Goal: Task Accomplishment & Management: Manage account settings

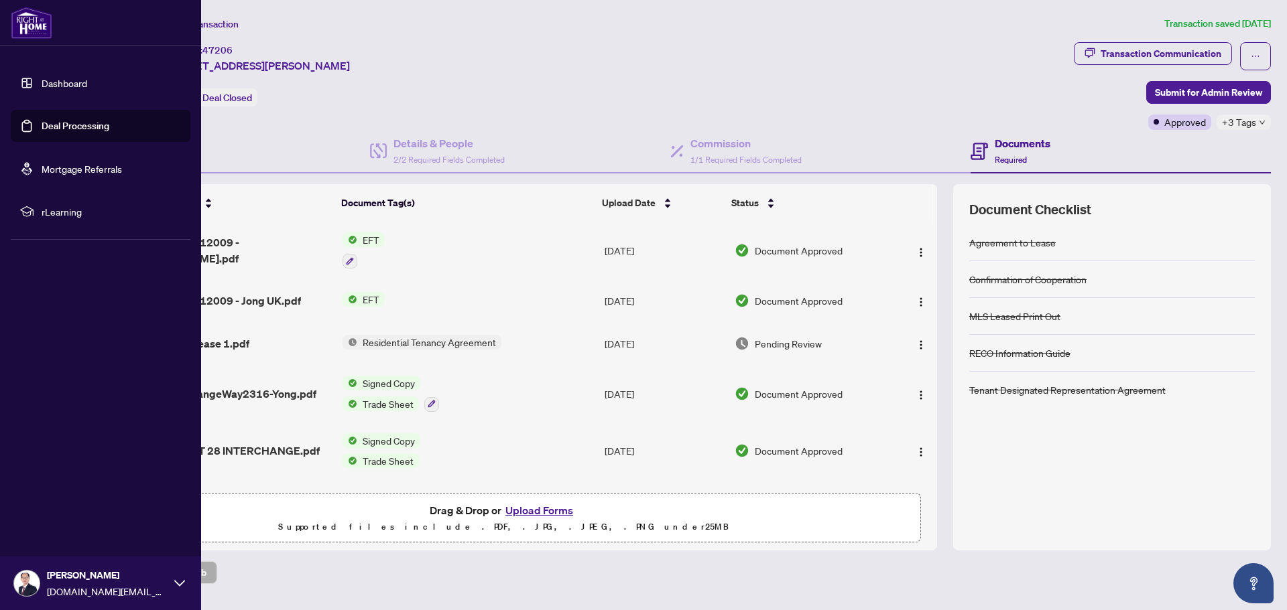
click at [56, 123] on link "Deal Processing" at bounding box center [76, 126] width 68 height 12
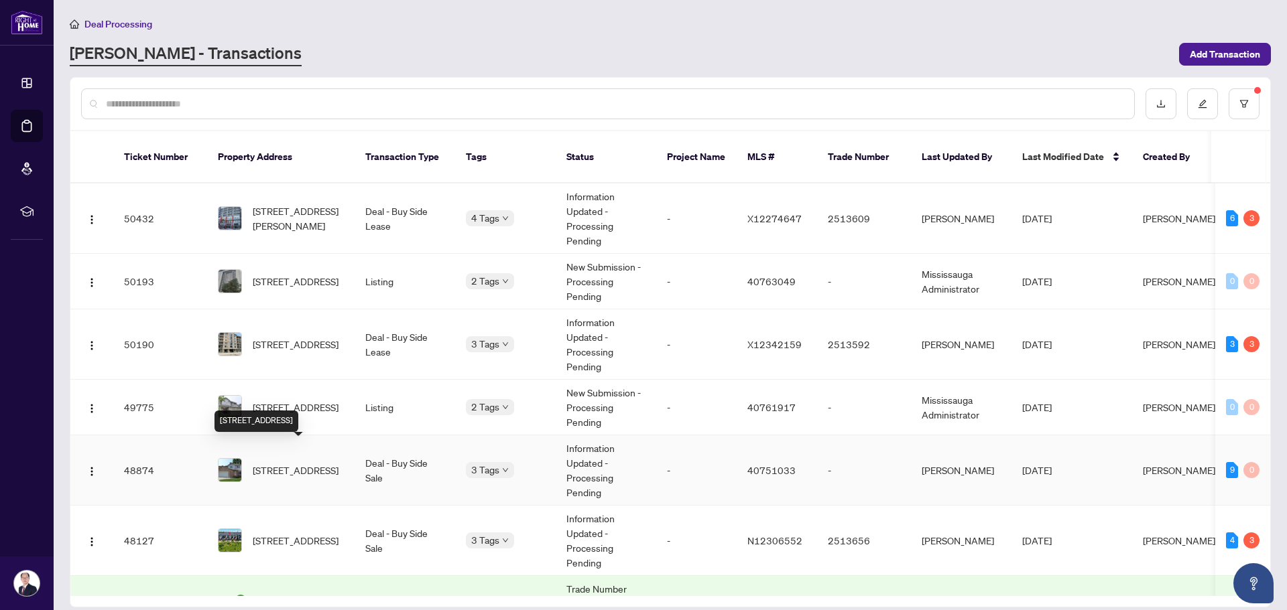
click at [322, 463] on span "[STREET_ADDRESS]" at bounding box center [296, 470] width 86 height 15
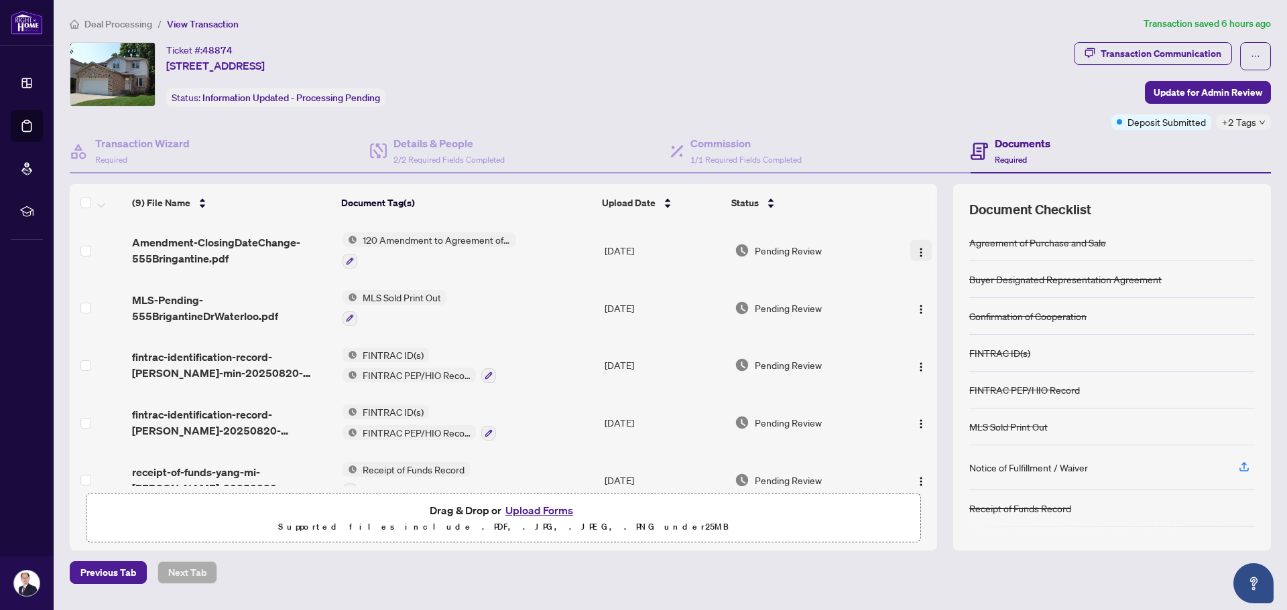
click at [915, 249] on img "button" at bounding box center [920, 252] width 11 height 11
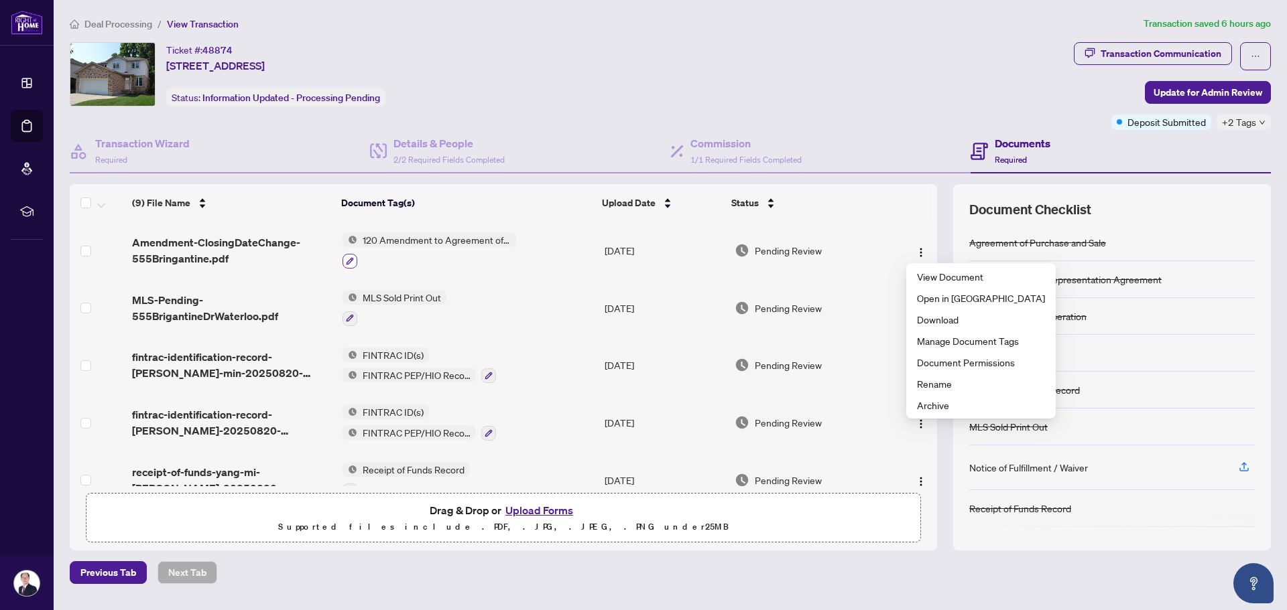
click at [352, 260] on button "button" at bounding box center [349, 261] width 15 height 15
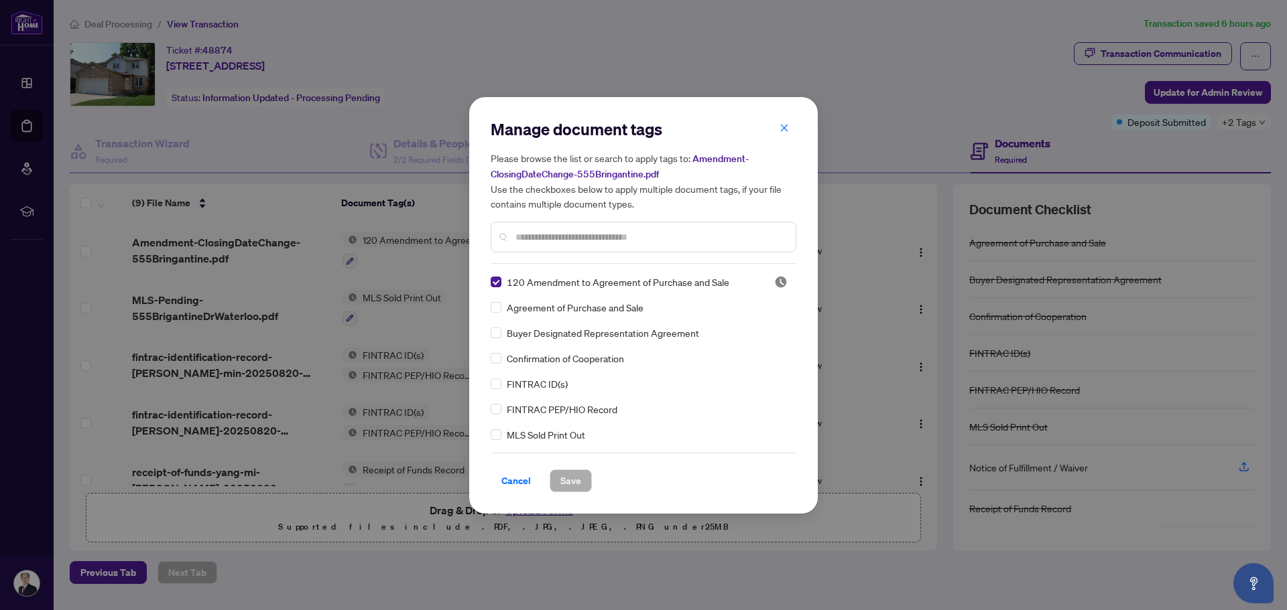
click at [545, 239] on input "text" at bounding box center [649, 237] width 269 height 15
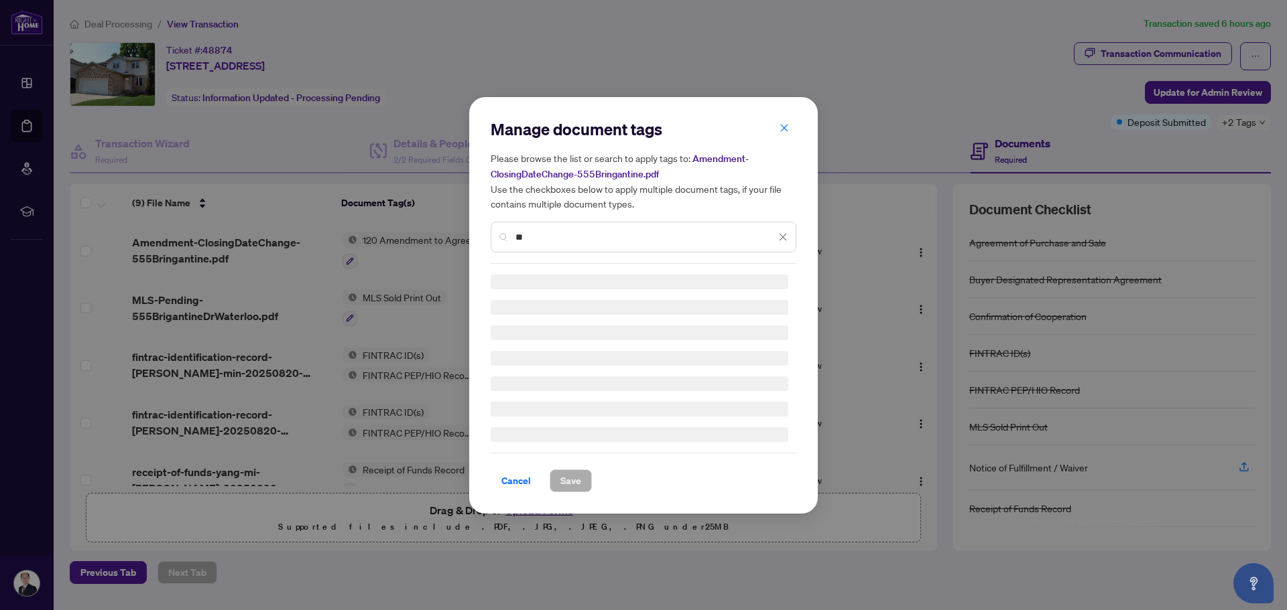
type input "*"
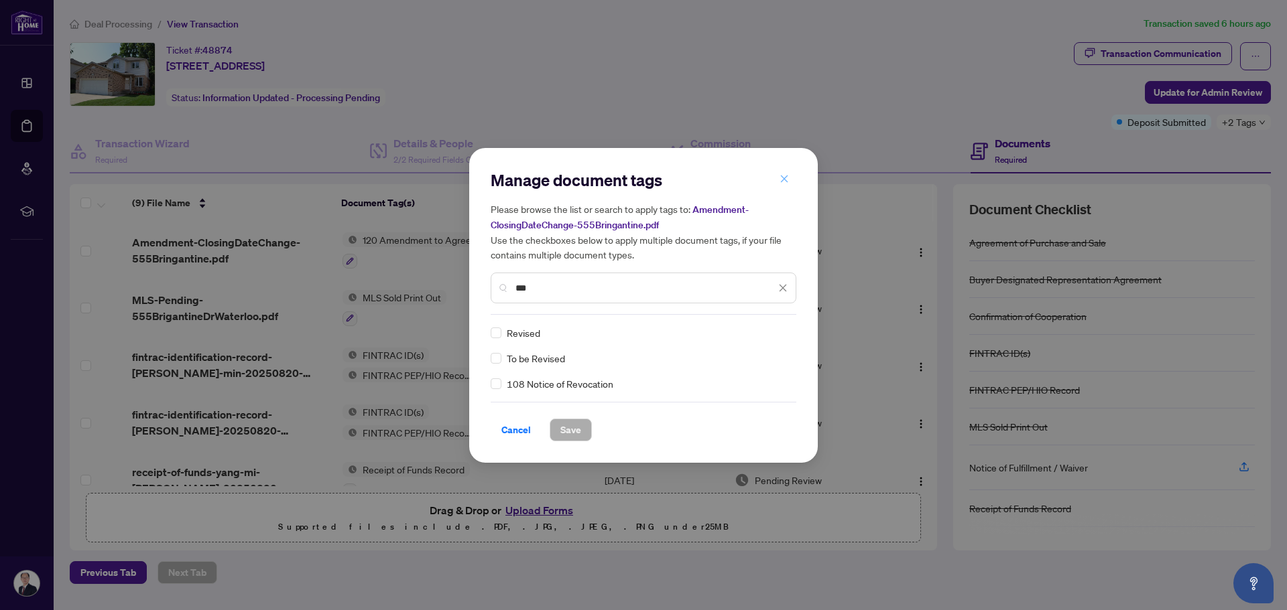
type input "***"
click at [779, 183] on icon "close" at bounding box center [783, 178] width 9 height 9
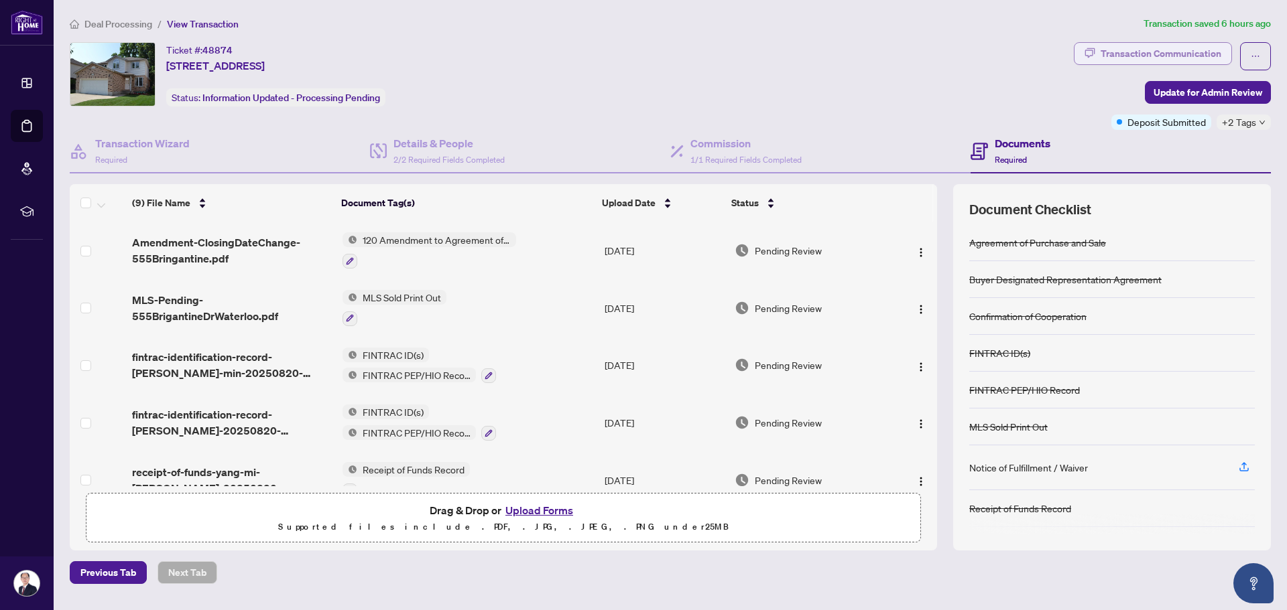
click at [1149, 51] on div "Transaction Communication" at bounding box center [1160, 53] width 121 height 21
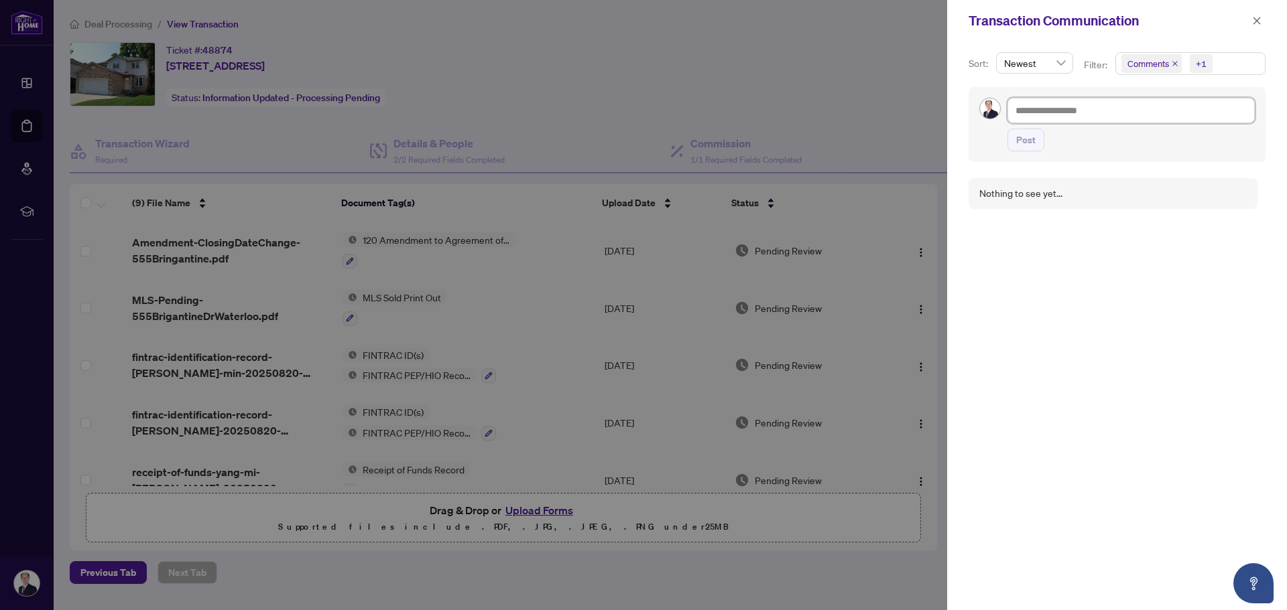
click at [1055, 113] on textarea at bounding box center [1130, 110] width 247 height 25
drag, startPoint x: 1065, startPoint y: 310, endPoint x: 1120, endPoint y: 231, distance: 96.3
click at [1065, 310] on div "Nothing to see yet..." at bounding box center [1116, 386] width 297 height 432
click at [1255, 24] on icon "close" at bounding box center [1256, 20] width 9 height 9
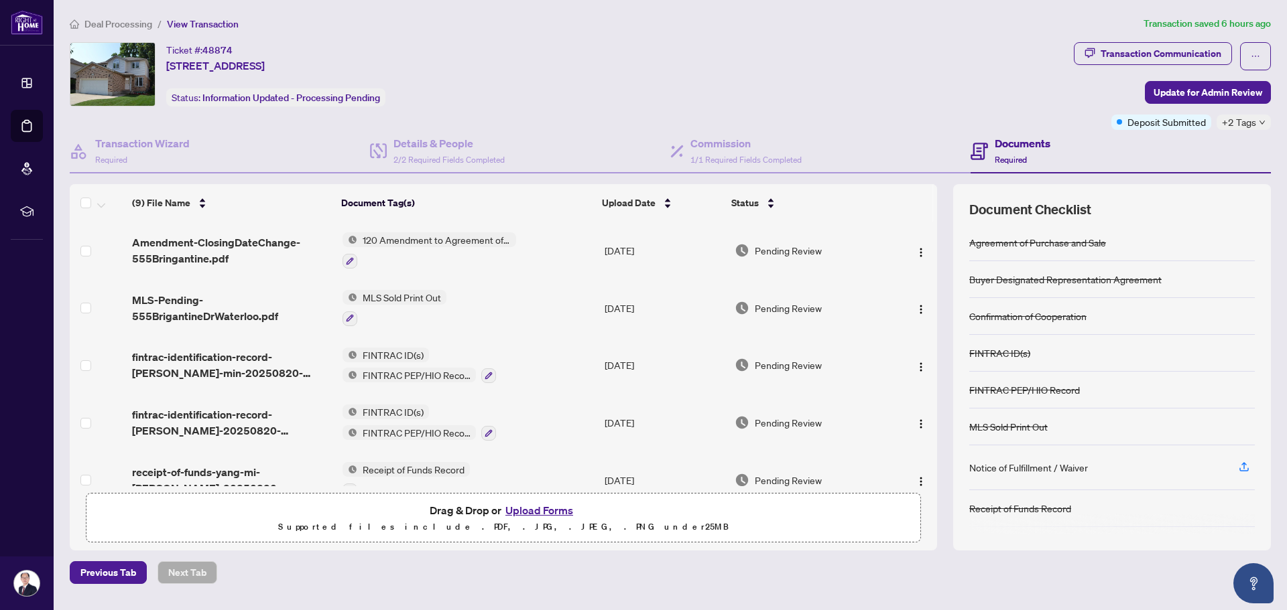
click at [948, 88] on div "Ticket #: 48874 [STREET_ADDRESS] Status: Information Updated - Processing Pendi…" at bounding box center [569, 74] width 998 height 64
click at [938, 76] on div "Ticket #: 48874 [STREET_ADDRESS] Status: Information Updated - Processing Pendi…" at bounding box center [569, 74] width 998 height 64
click at [432, 146] on h4 "Details & People" at bounding box center [448, 143] width 111 height 16
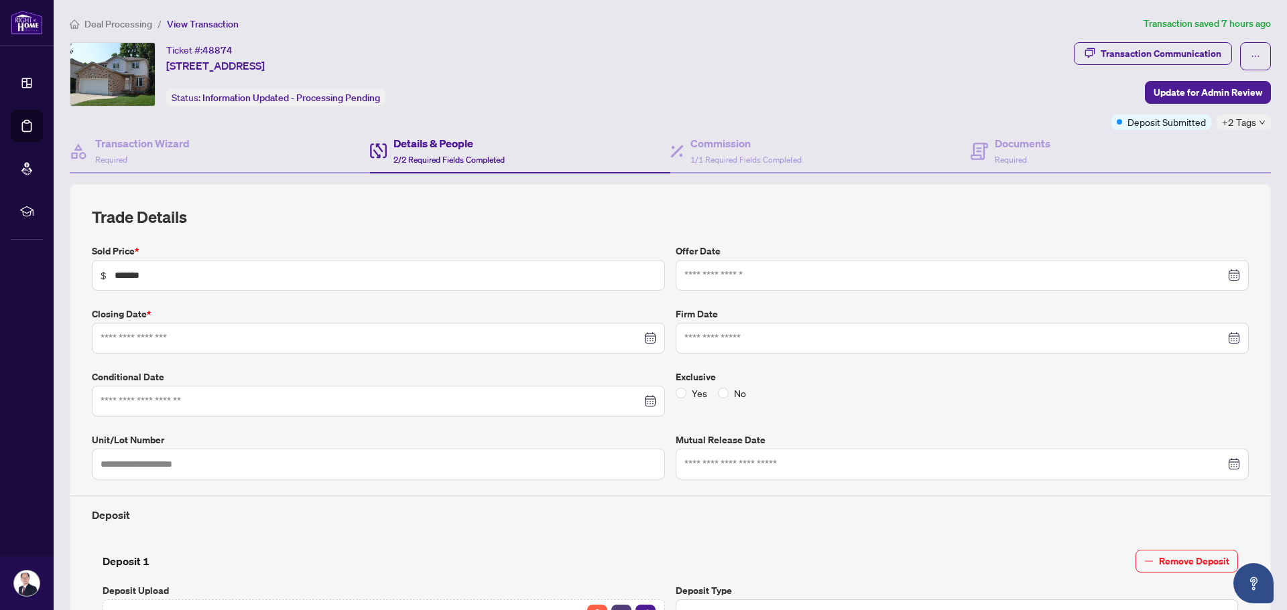
type input "**********"
click at [712, 149] on h4 "Commission" at bounding box center [745, 143] width 111 height 16
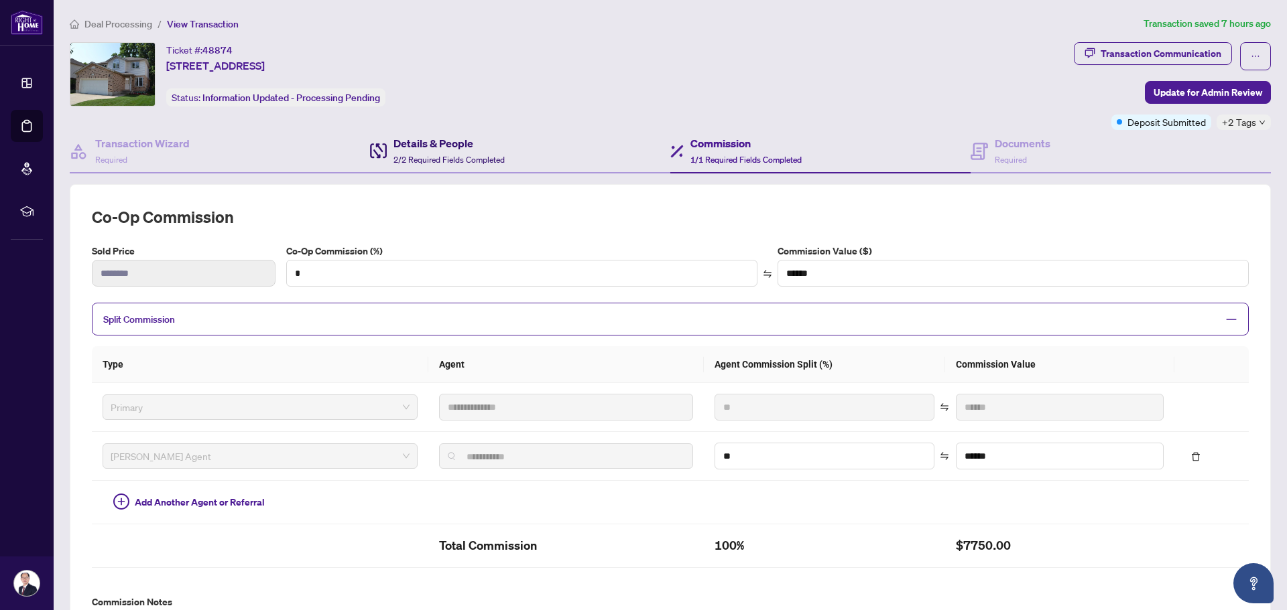
click at [437, 157] on span "2/2 Required Fields Completed" at bounding box center [448, 160] width 111 height 10
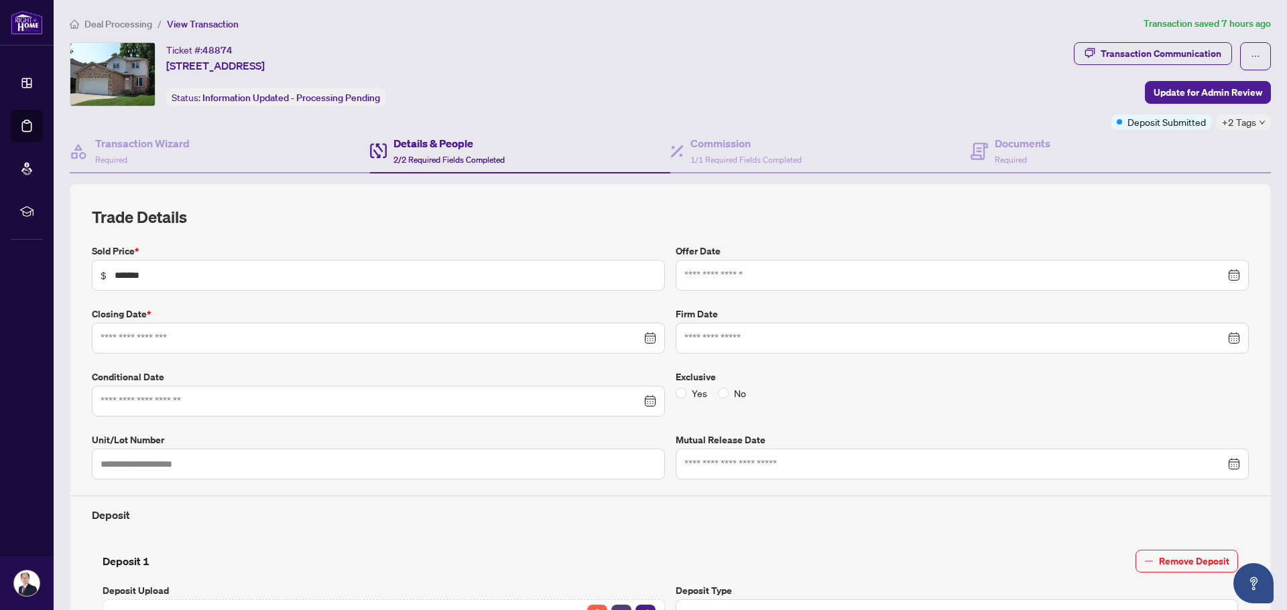
type input "**********"
click at [193, 339] on input "**********" at bounding box center [371, 338] width 541 height 15
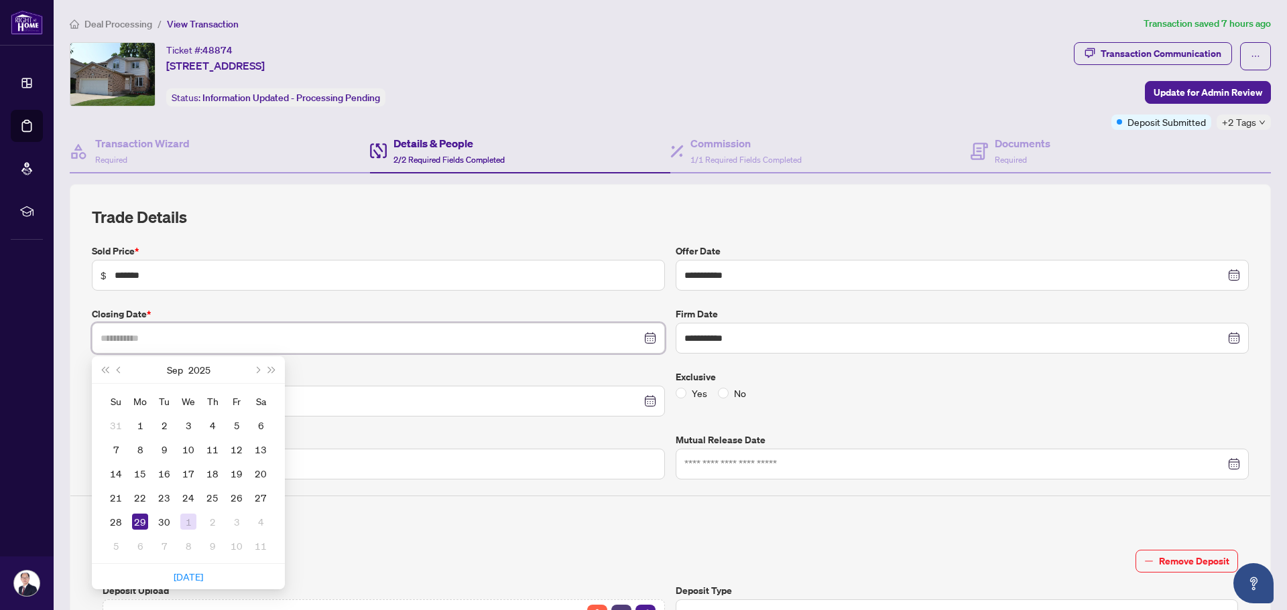
type input "**********"
click at [182, 519] on div "1" at bounding box center [188, 522] width 16 height 16
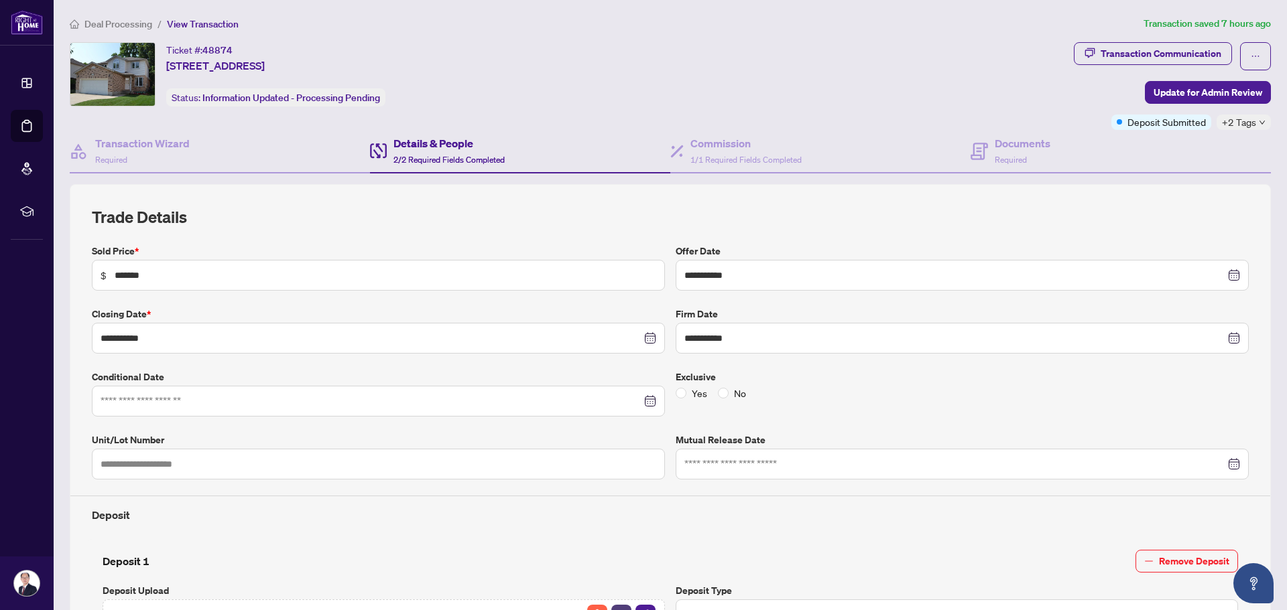
drag, startPoint x: 1196, startPoint y: 88, endPoint x: 1057, endPoint y: 103, distance: 139.6
click at [1057, 103] on div "Ticket #: 48874 [STREET_ADDRESS] Status: Information Updated - Processing Pendi…" at bounding box center [670, 86] width 1206 height 88
click at [1109, 56] on div "Transaction Communication" at bounding box center [1160, 53] width 121 height 21
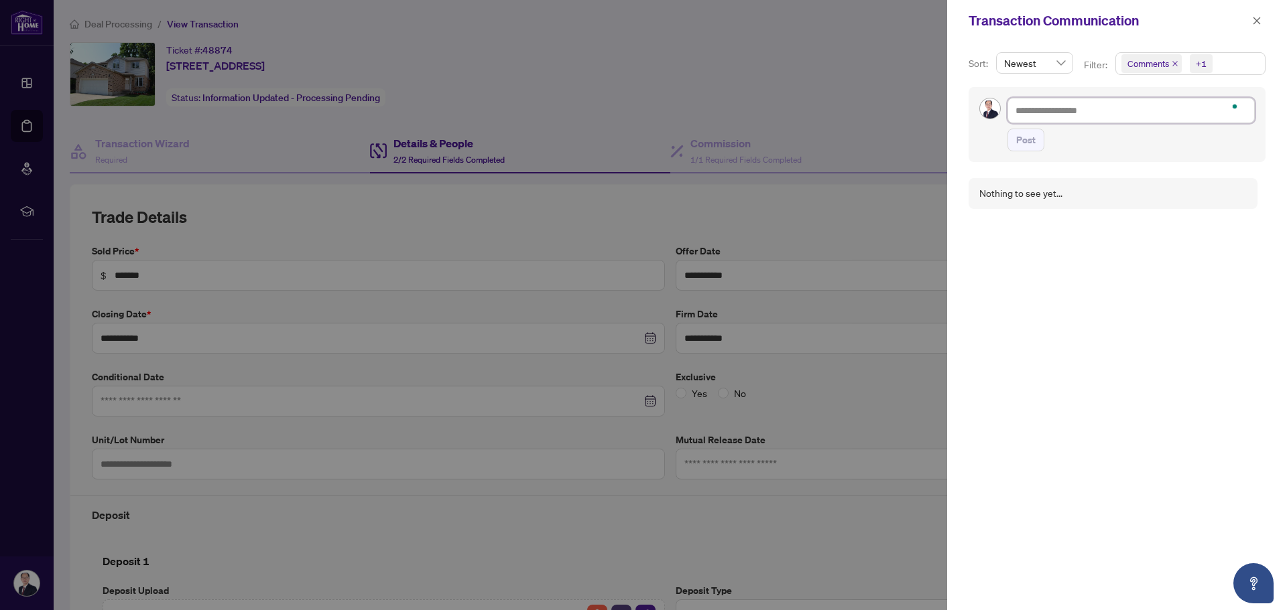
click at [1049, 108] on textarea "To enrich screen reader interactions, please activate Accessibility in Grammarl…" at bounding box center [1130, 110] width 247 height 25
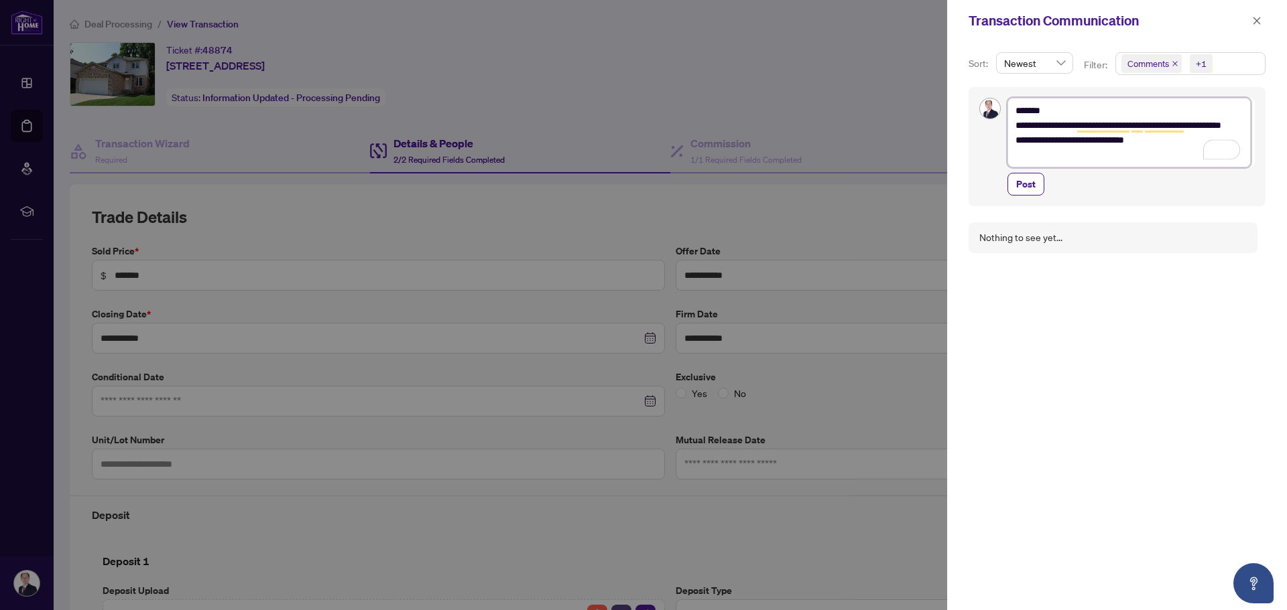
click at [1169, 155] on textarea "**********" at bounding box center [1128, 133] width 243 height 70
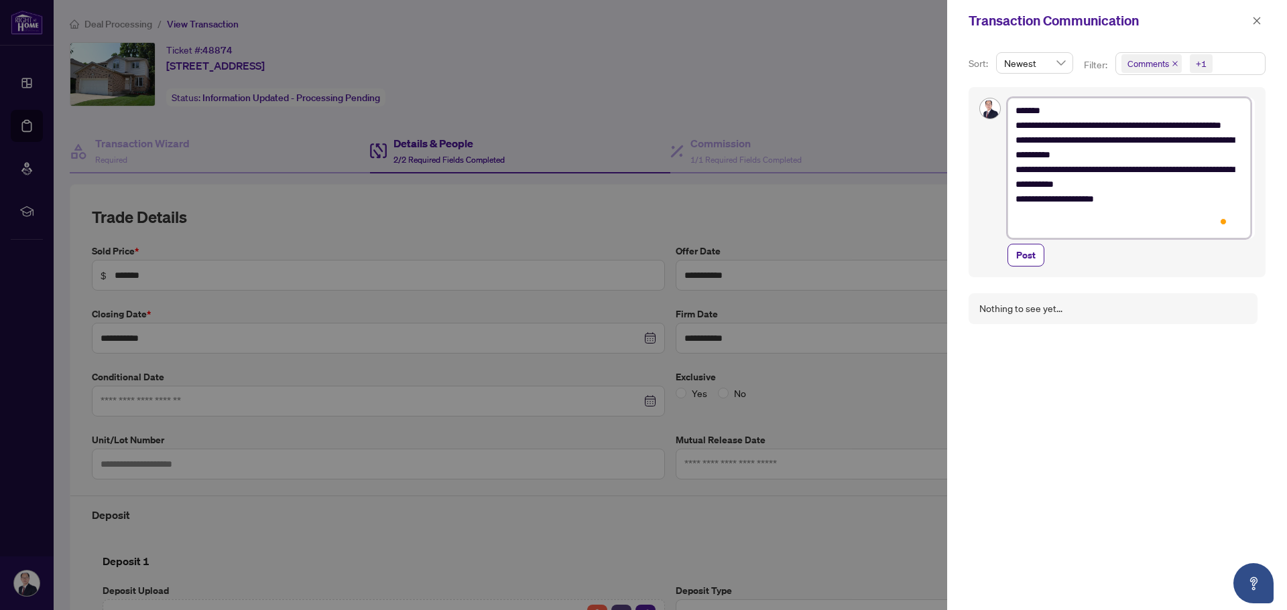
scroll to position [10, 0]
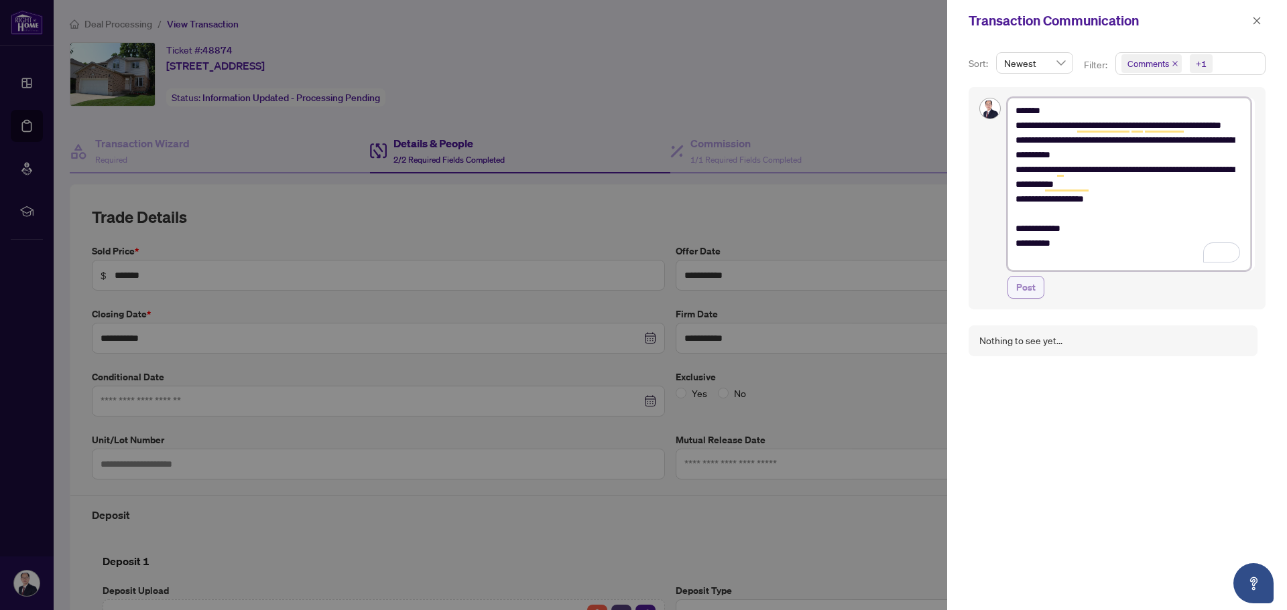
type textarea "**********"
click at [1028, 287] on span "Post" at bounding box center [1025, 287] width 19 height 21
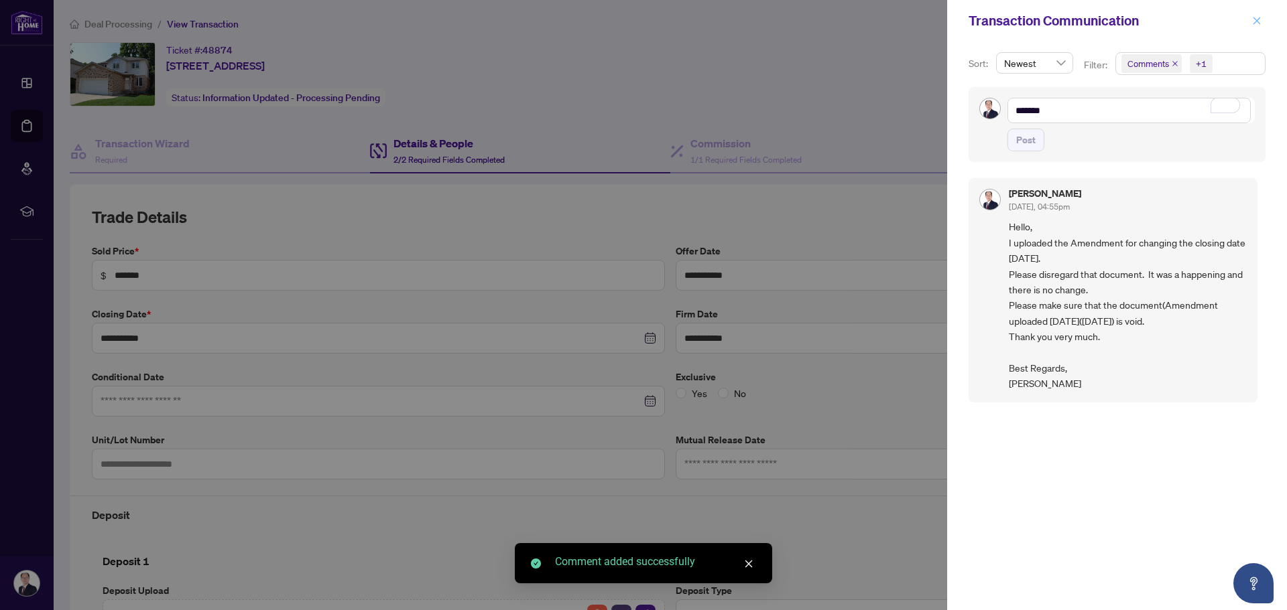
click at [1255, 23] on icon "close" at bounding box center [1256, 20] width 7 height 7
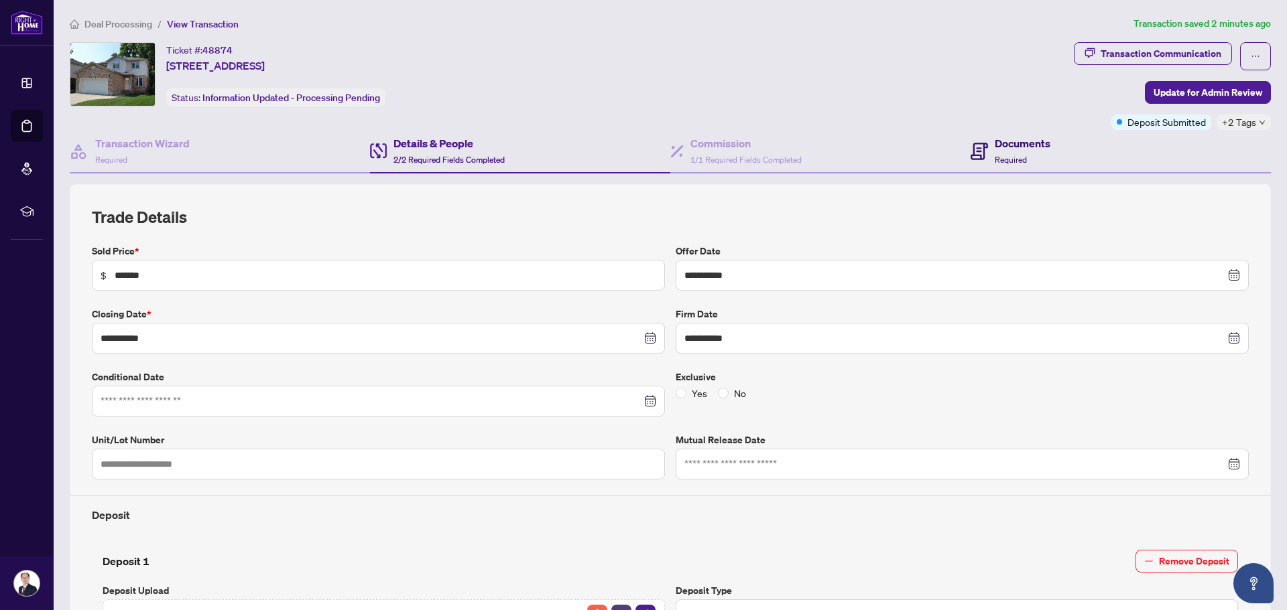
click at [994, 155] on span "Required" at bounding box center [1010, 160] width 32 height 10
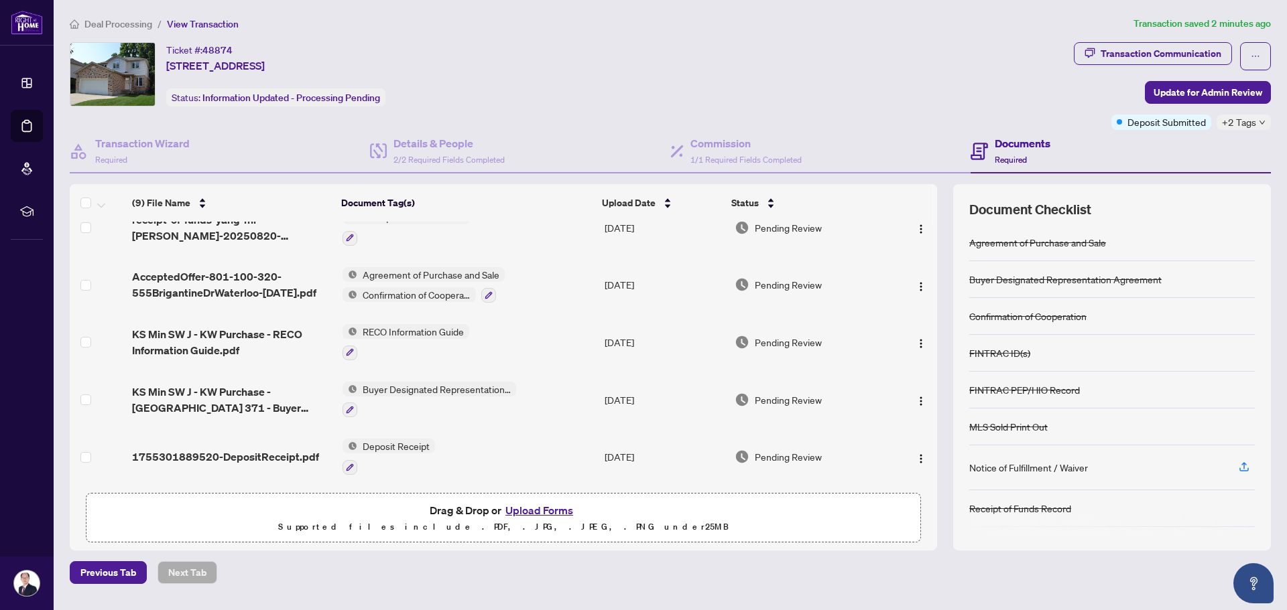
scroll to position [140, 0]
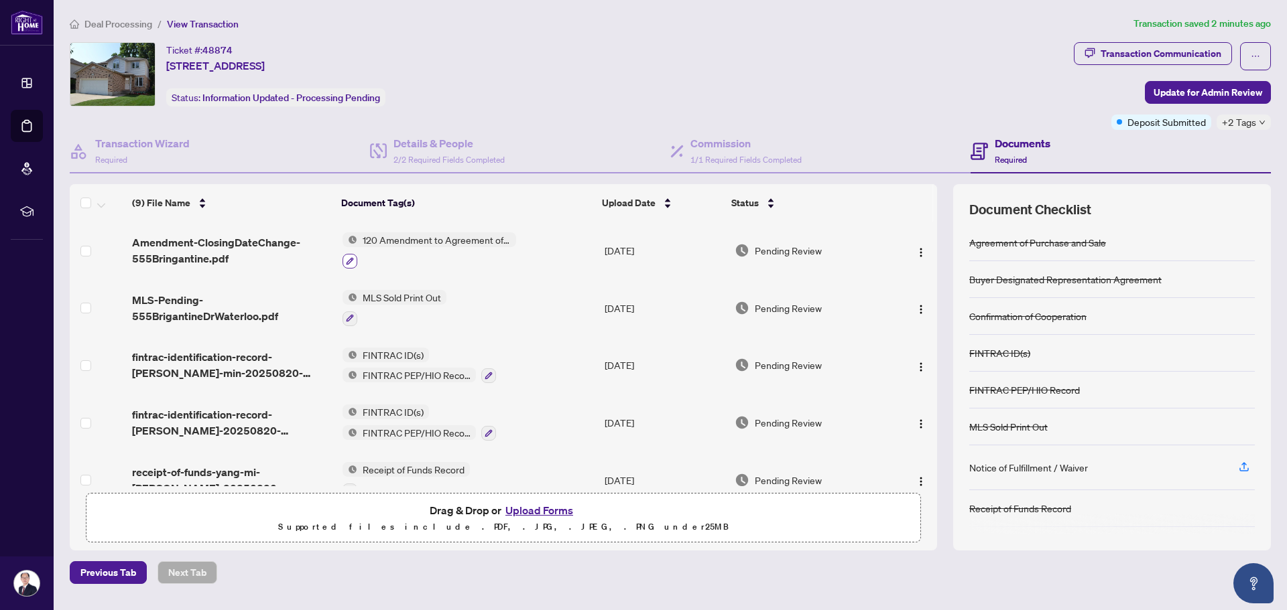
click at [351, 261] on icon "button" at bounding box center [350, 261] width 8 height 8
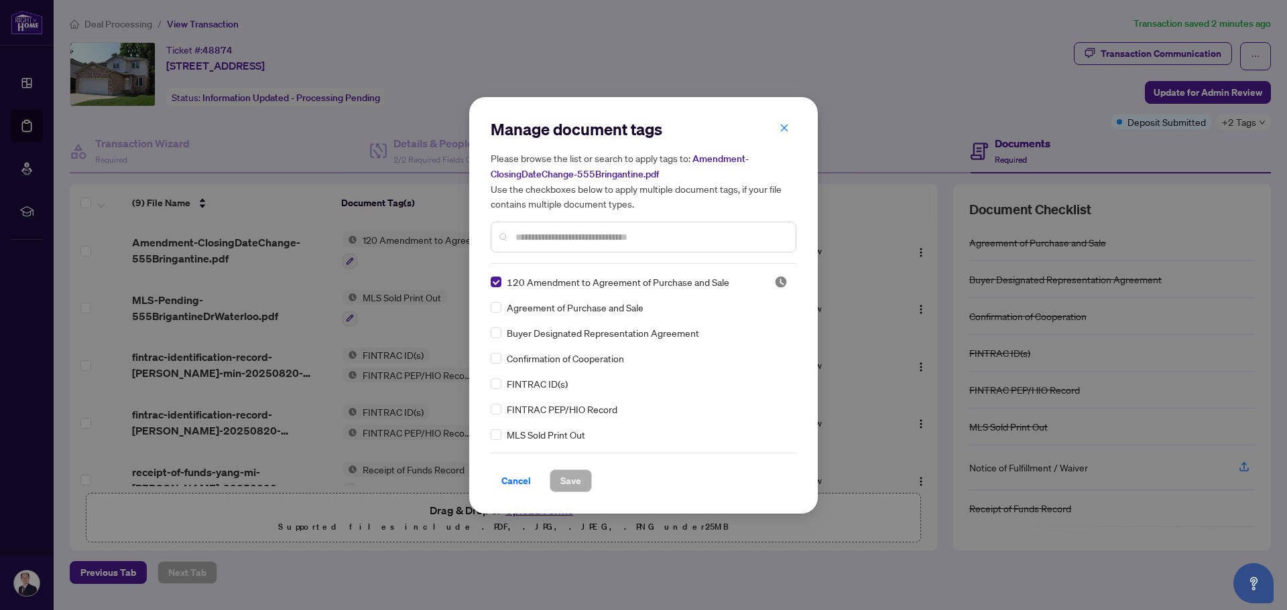
click at [548, 235] on input "text" at bounding box center [649, 237] width 269 height 15
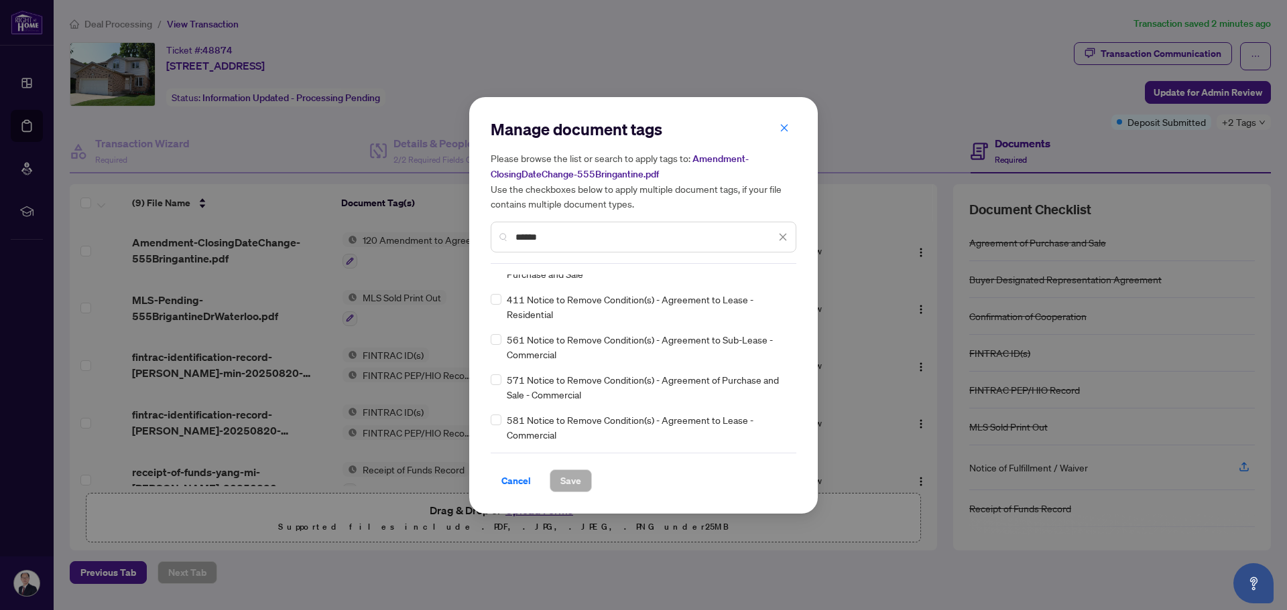
drag, startPoint x: 596, startPoint y: 235, endPoint x: 479, endPoint y: 236, distance: 116.6
click at [479, 236] on div "Manage document tags Please browse the list or search to apply tags to: Amendme…" at bounding box center [643, 305] width 348 height 417
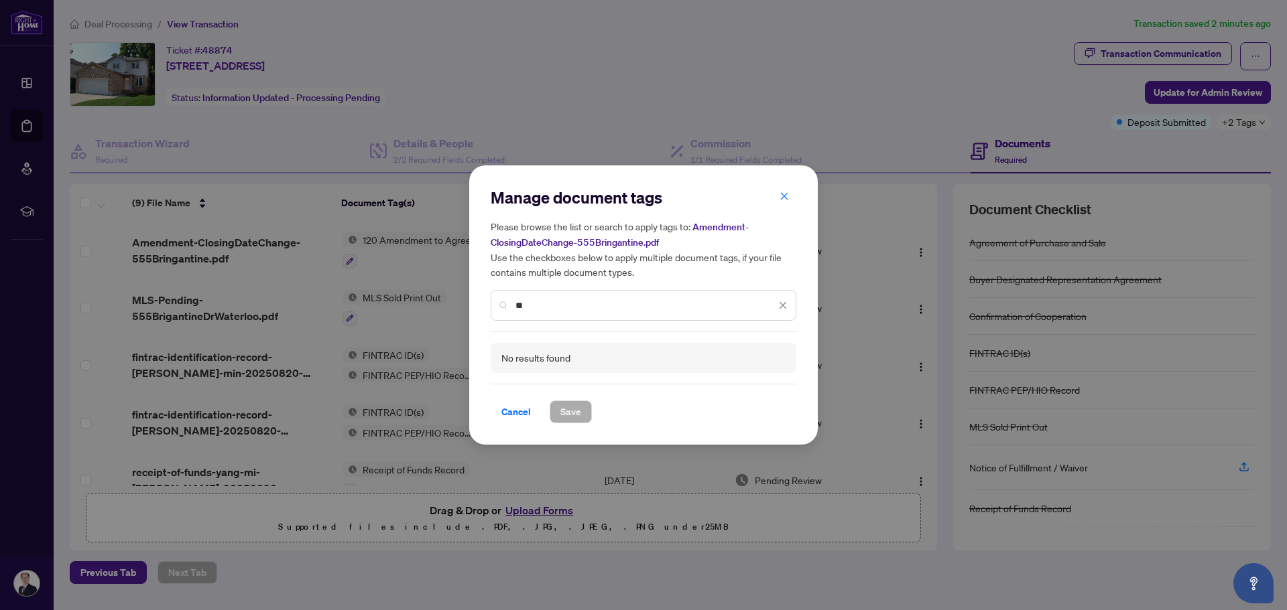
type input "*"
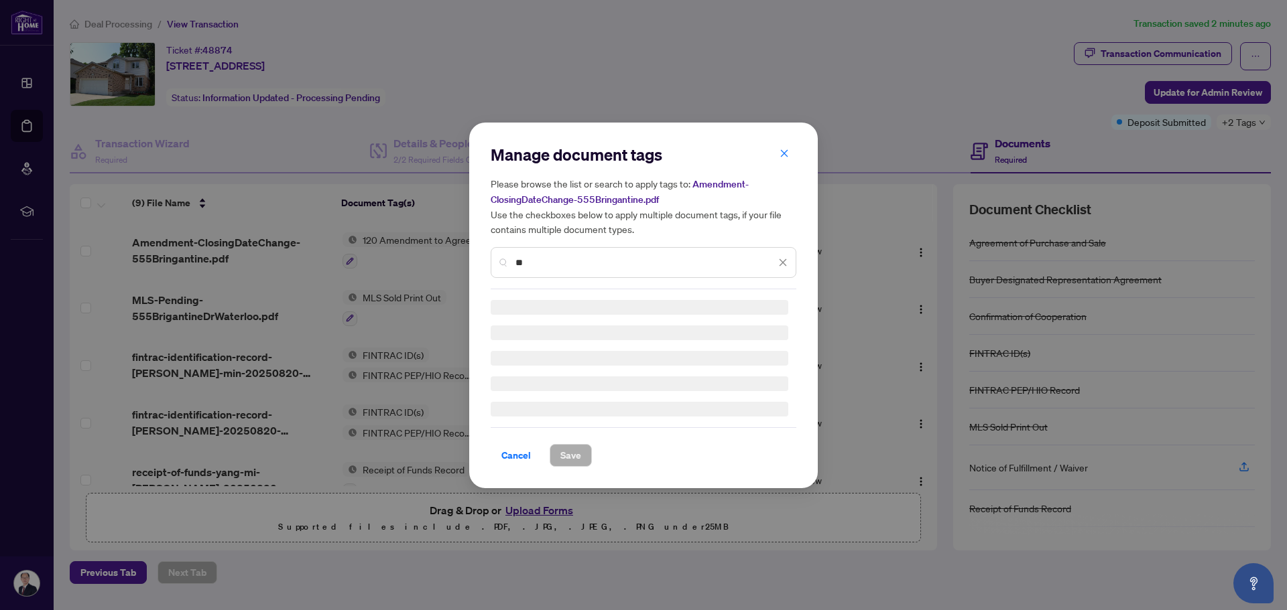
type input "*"
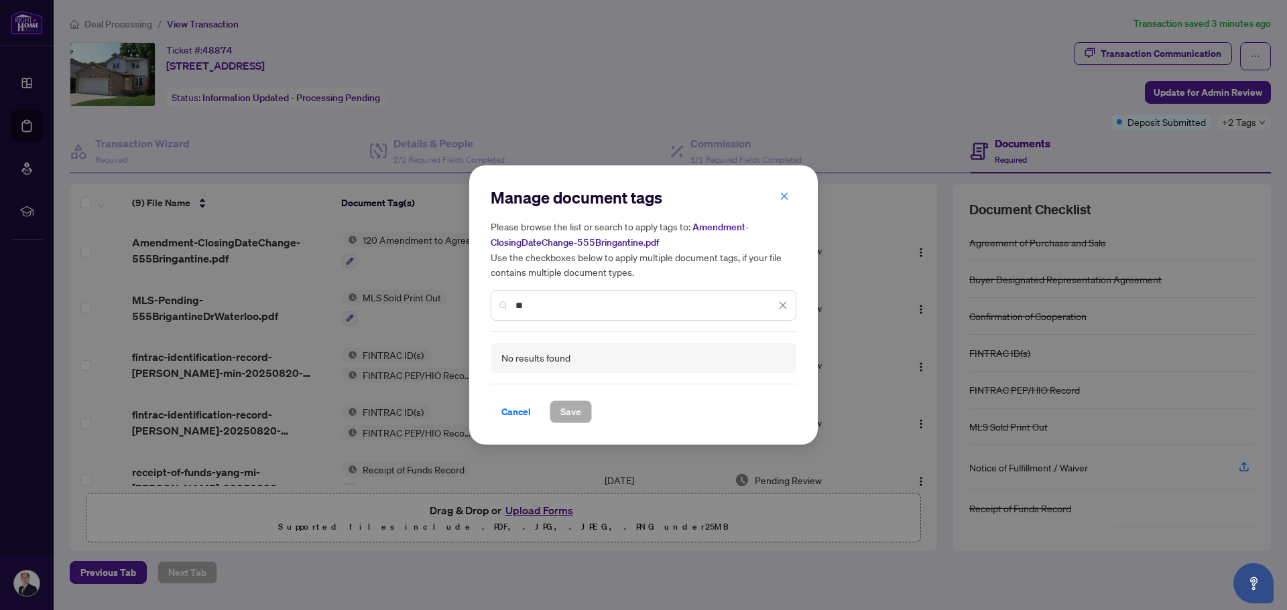
type input "*"
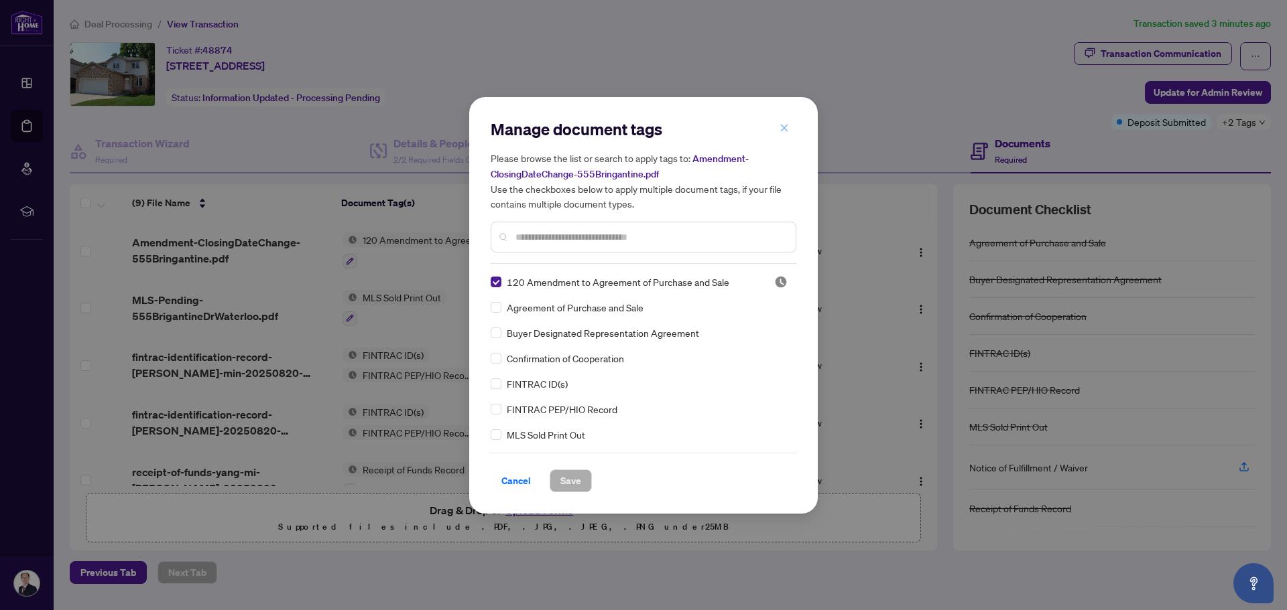
click at [784, 127] on icon "close" at bounding box center [783, 127] width 9 height 9
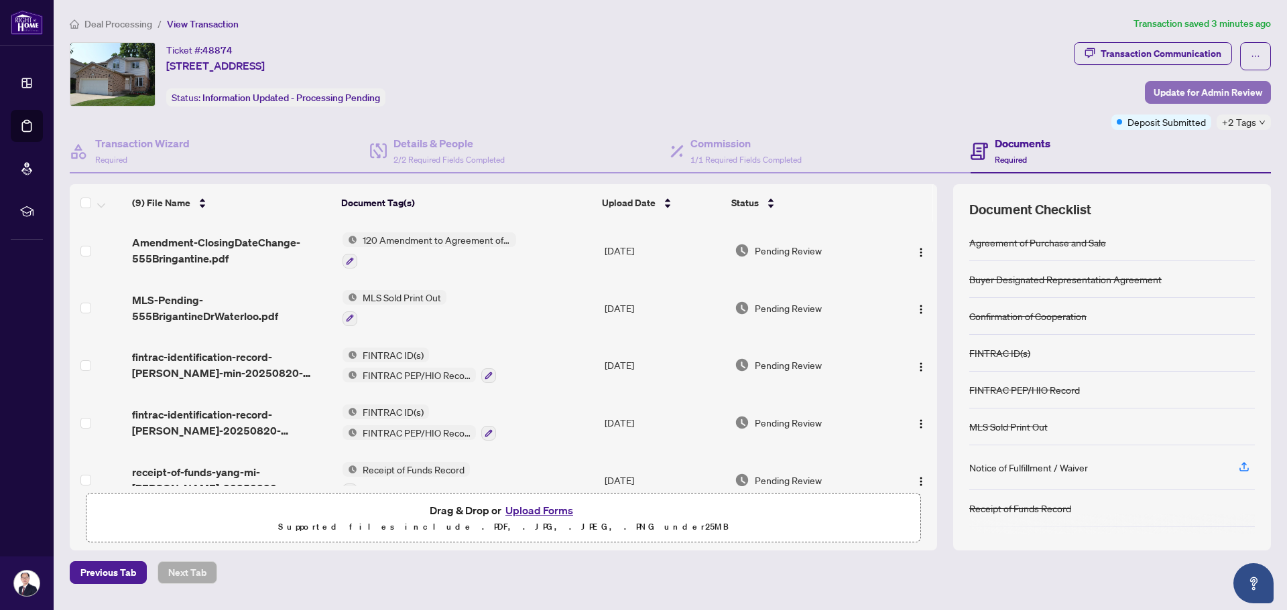
click at [1226, 93] on span "Update for Admin Review" at bounding box center [1207, 92] width 109 height 21
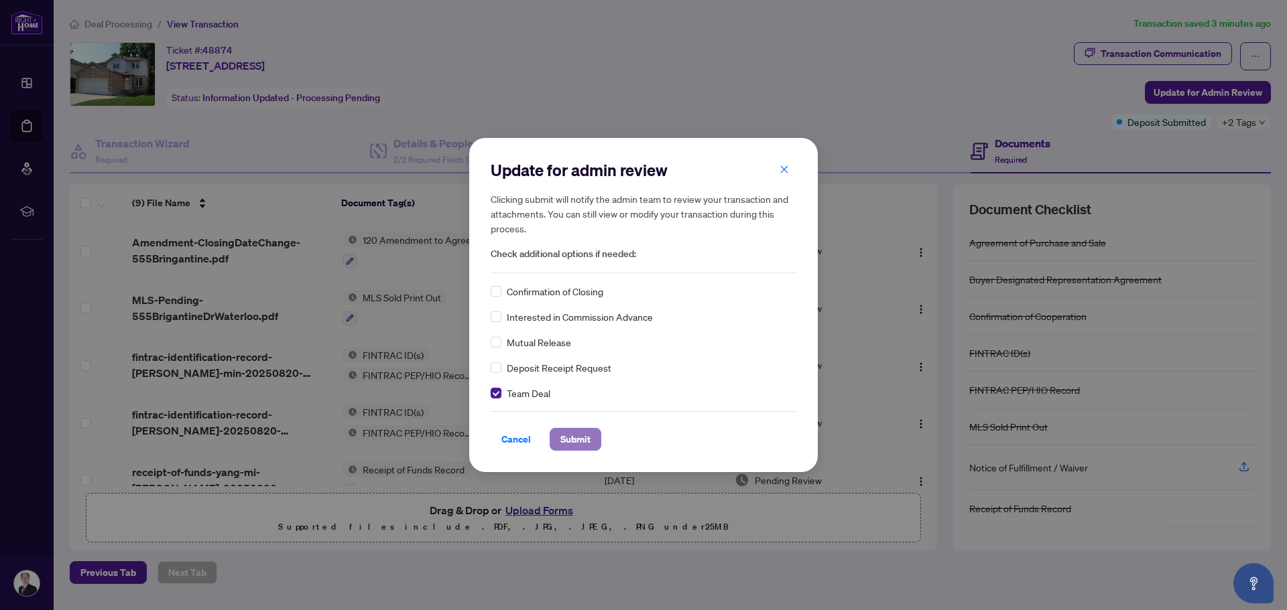
click at [574, 438] on span "Submit" at bounding box center [575, 439] width 30 height 21
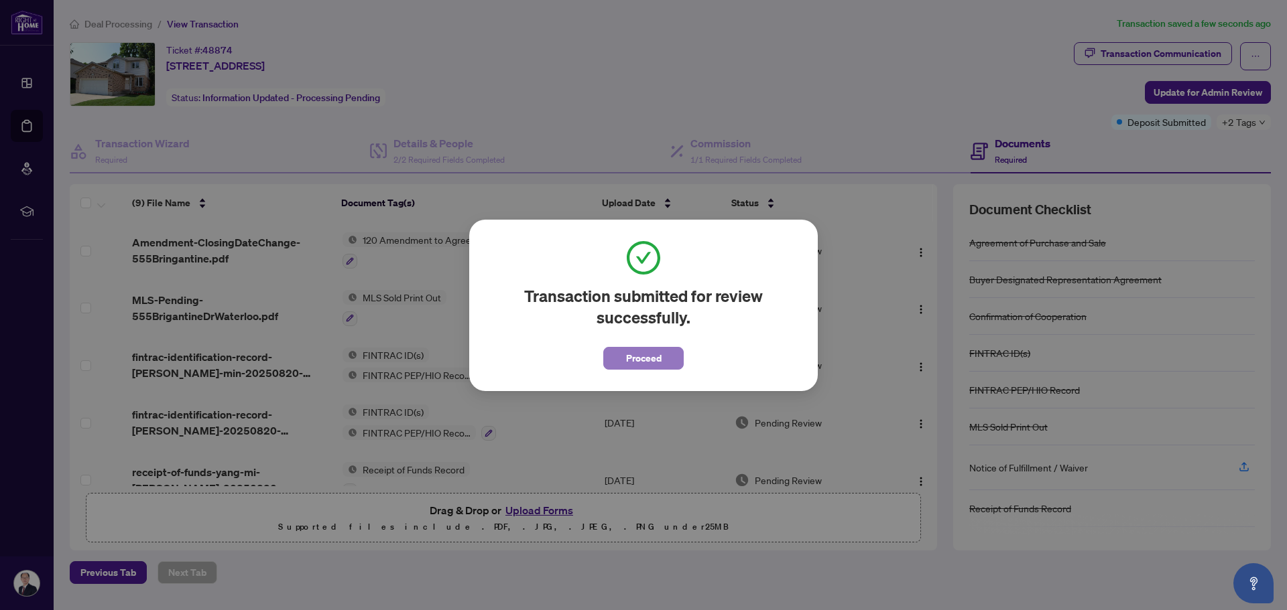
click at [653, 363] on span "Proceed" at bounding box center [644, 358] width 36 height 21
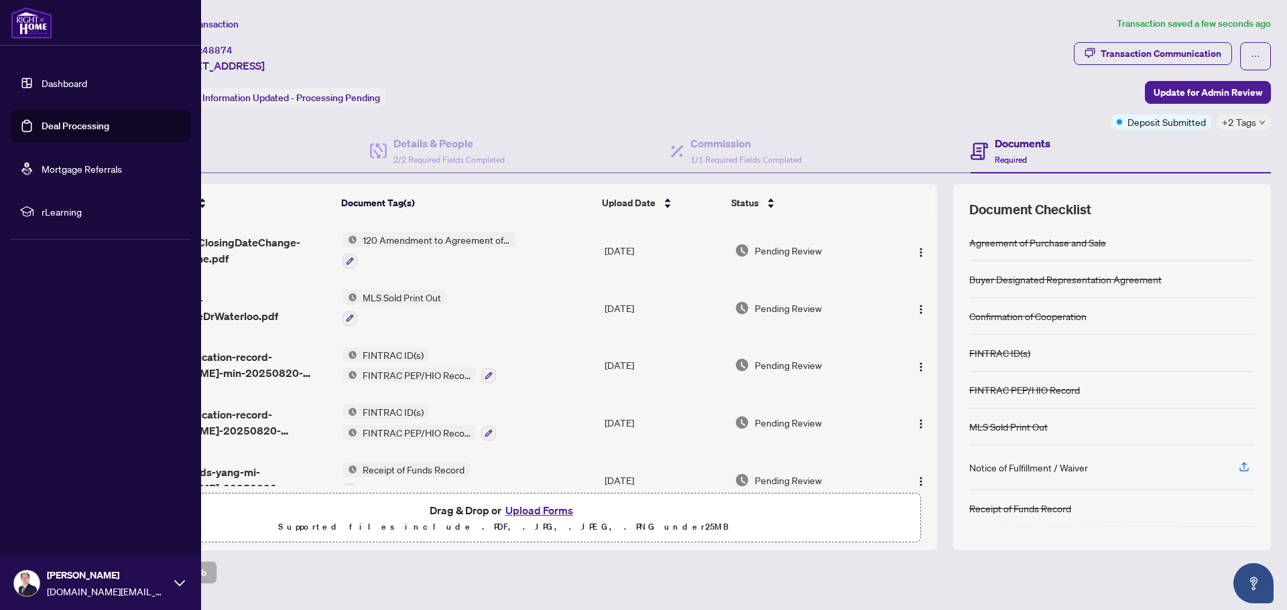
click at [42, 126] on link "Deal Processing" at bounding box center [76, 126] width 68 height 12
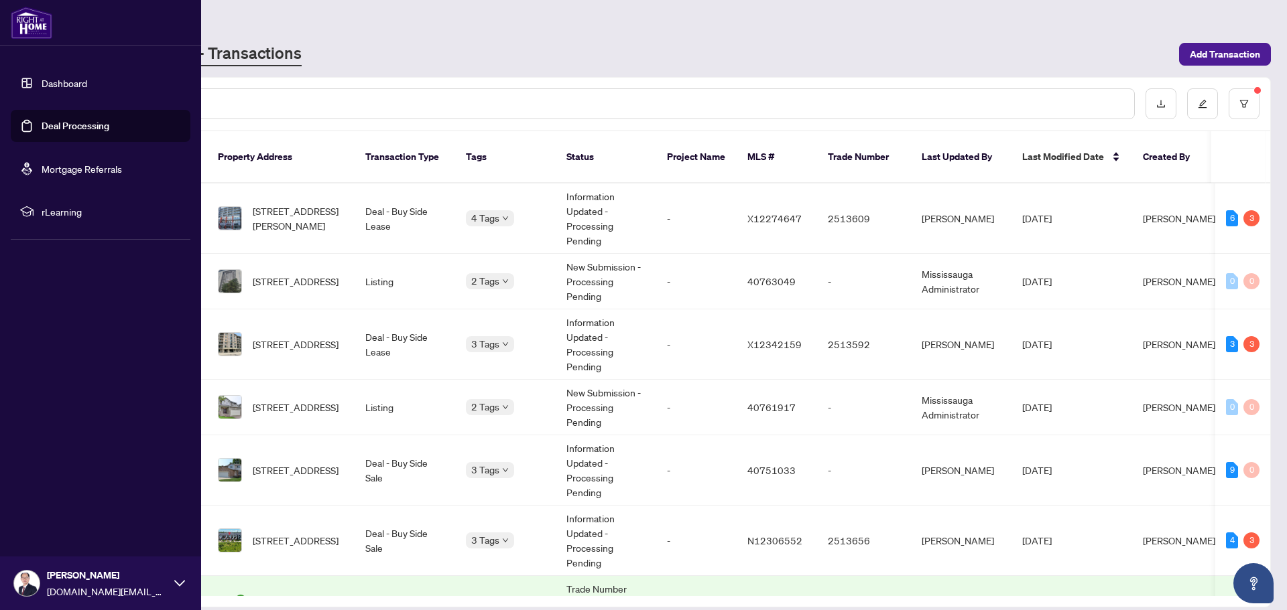
click at [76, 125] on link "Deal Processing" at bounding box center [76, 126] width 68 height 12
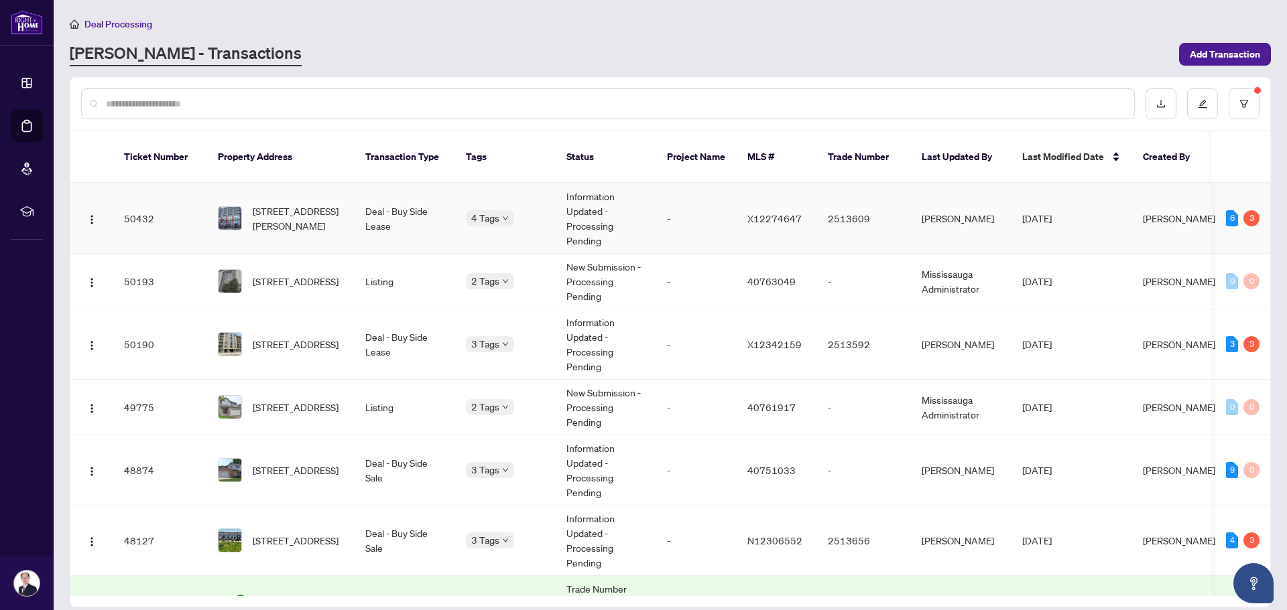
click at [679, 203] on td "-" at bounding box center [696, 219] width 80 height 70
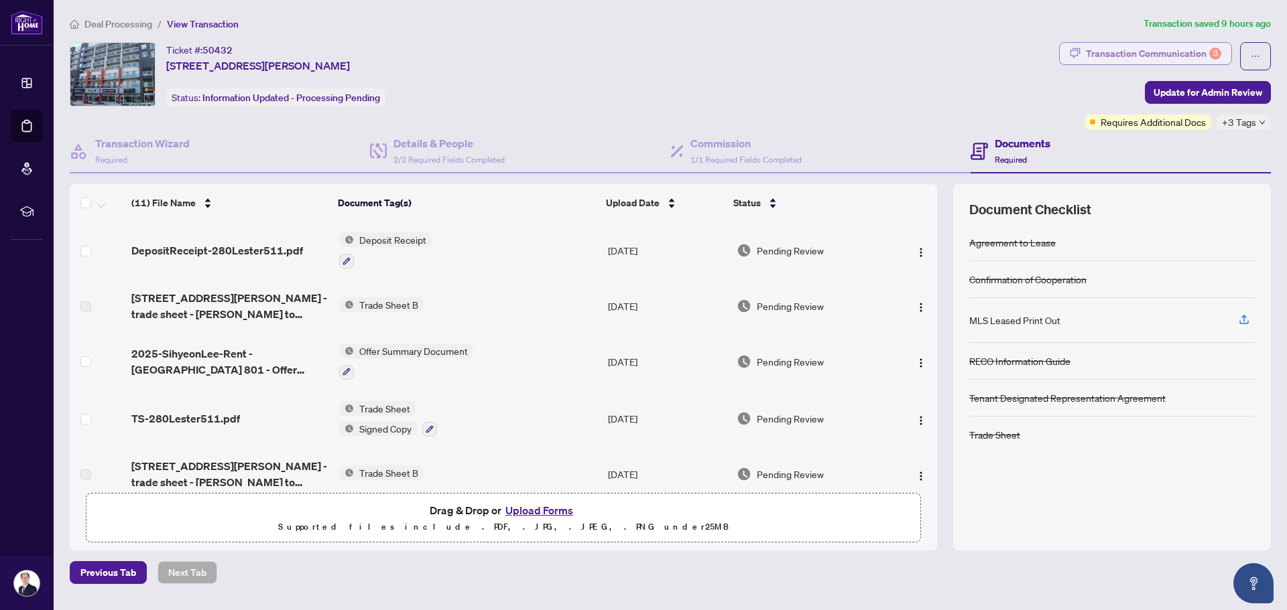
click at [1100, 56] on div "Transaction Communication 3" at bounding box center [1153, 53] width 135 height 21
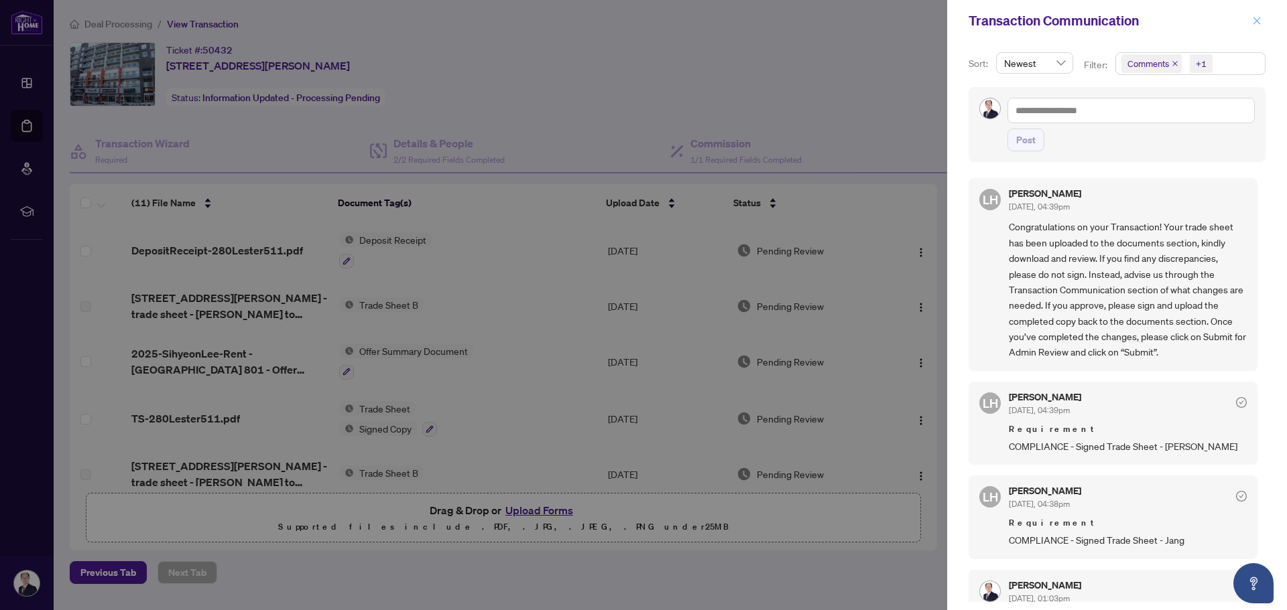
click at [1258, 22] on icon "close" at bounding box center [1256, 20] width 7 height 7
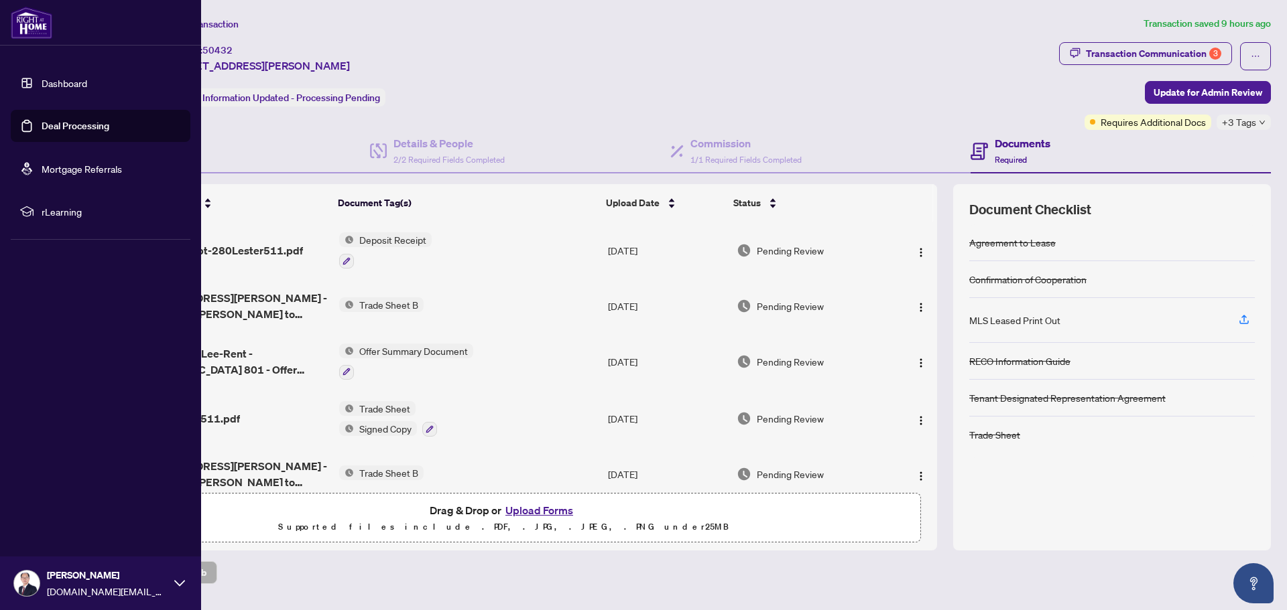
click at [68, 127] on link "Deal Processing" at bounding box center [76, 126] width 68 height 12
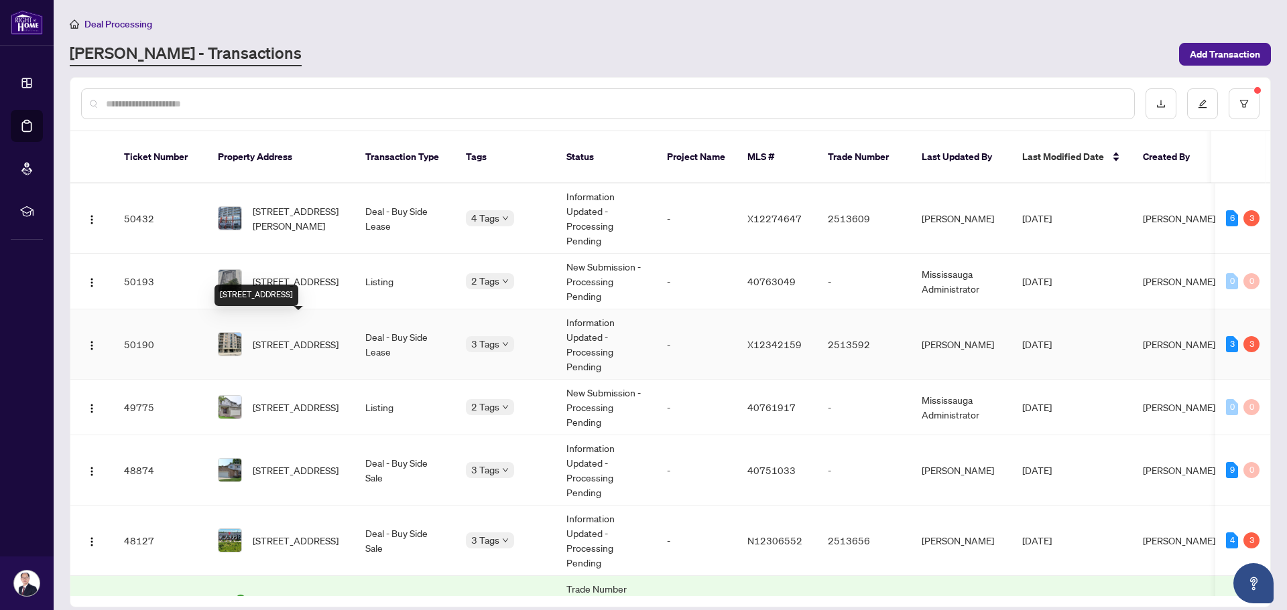
click at [298, 337] on span "[STREET_ADDRESS]" at bounding box center [296, 344] width 86 height 15
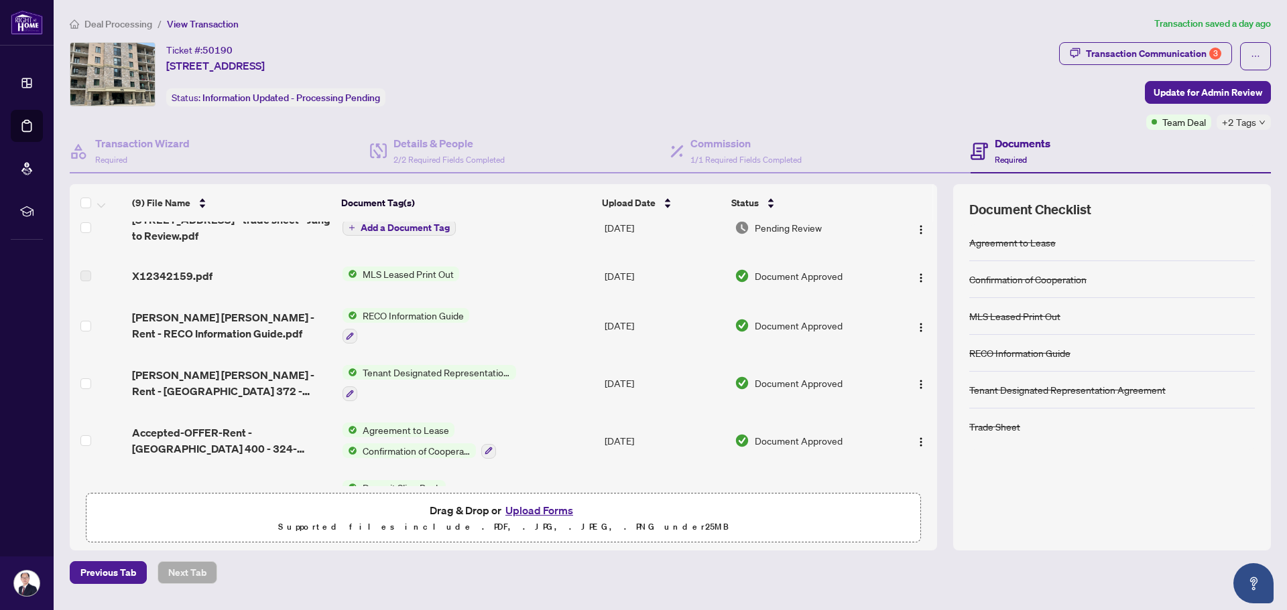
scroll to position [201, 0]
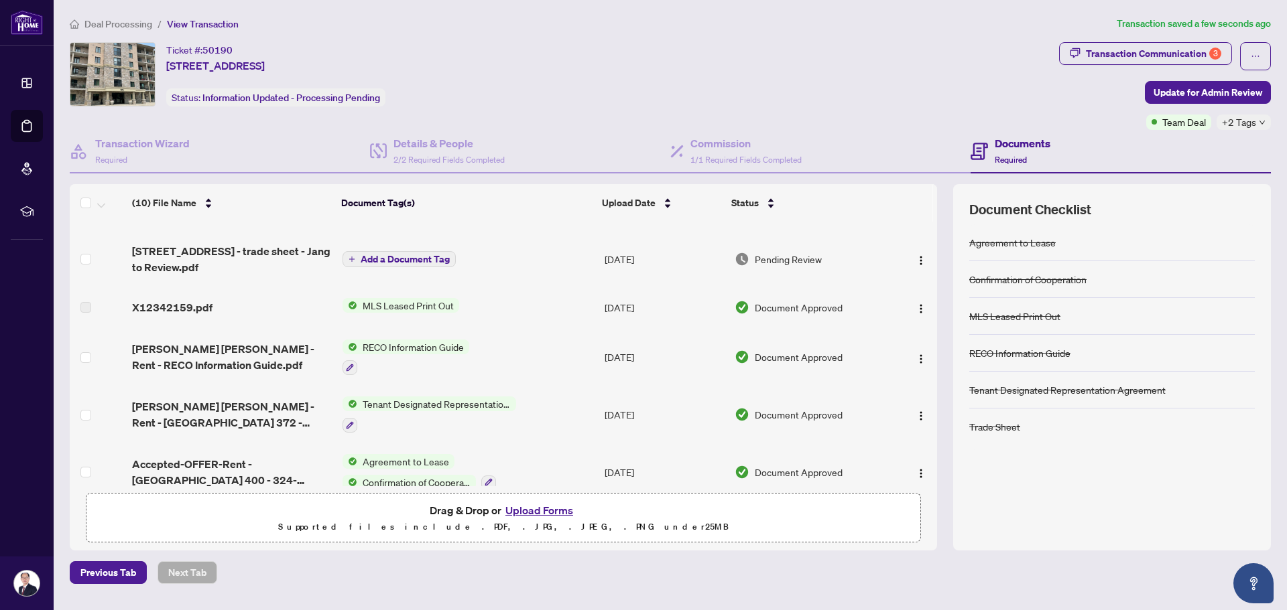
click at [403, 257] on span "Add a Document Tag" at bounding box center [405, 259] width 89 height 9
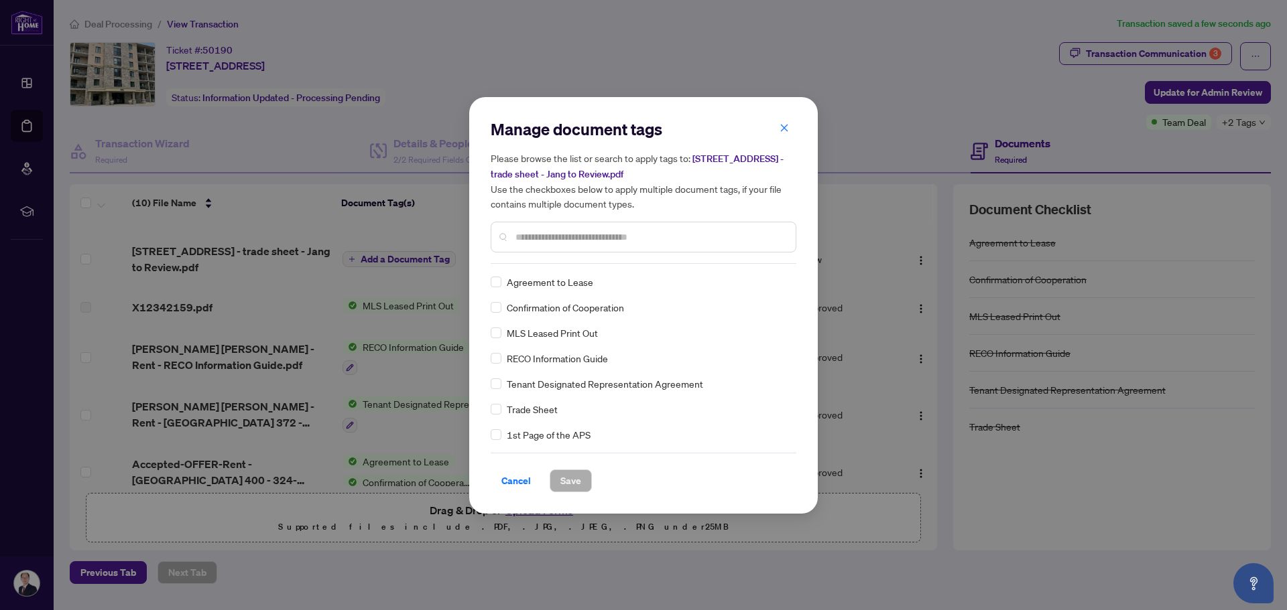
click at [532, 237] on input "text" at bounding box center [649, 237] width 269 height 15
type input "*"
type input "*******"
click at [571, 484] on span "Save" at bounding box center [570, 480] width 21 height 21
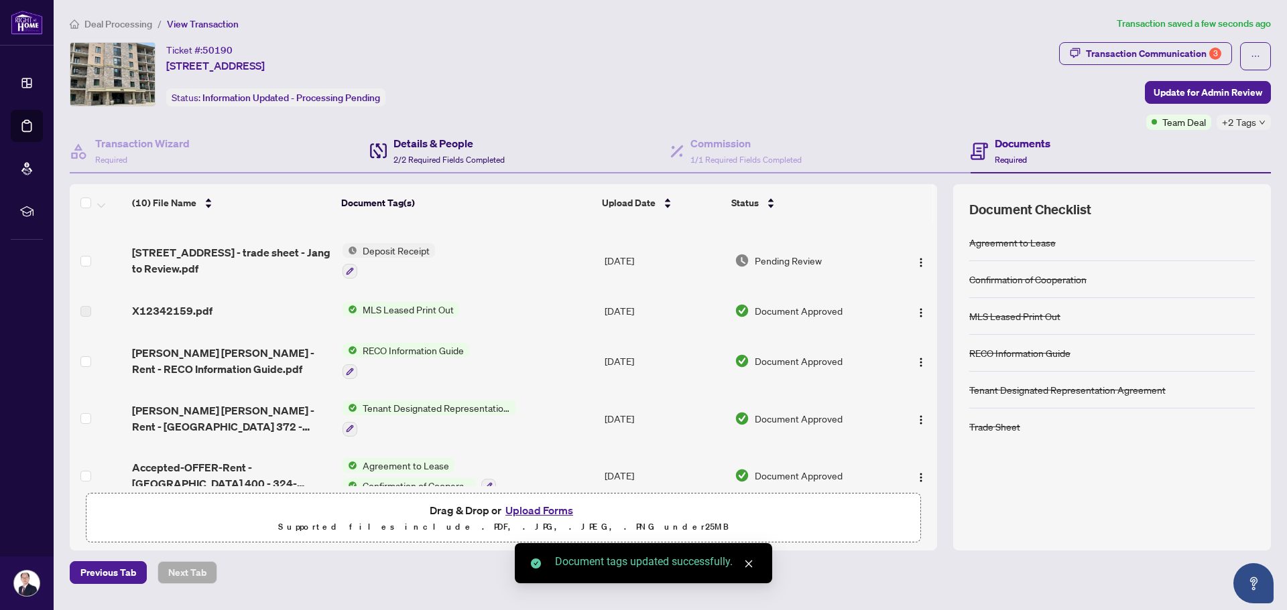
click at [438, 146] on h4 "Details & People" at bounding box center [448, 143] width 111 height 16
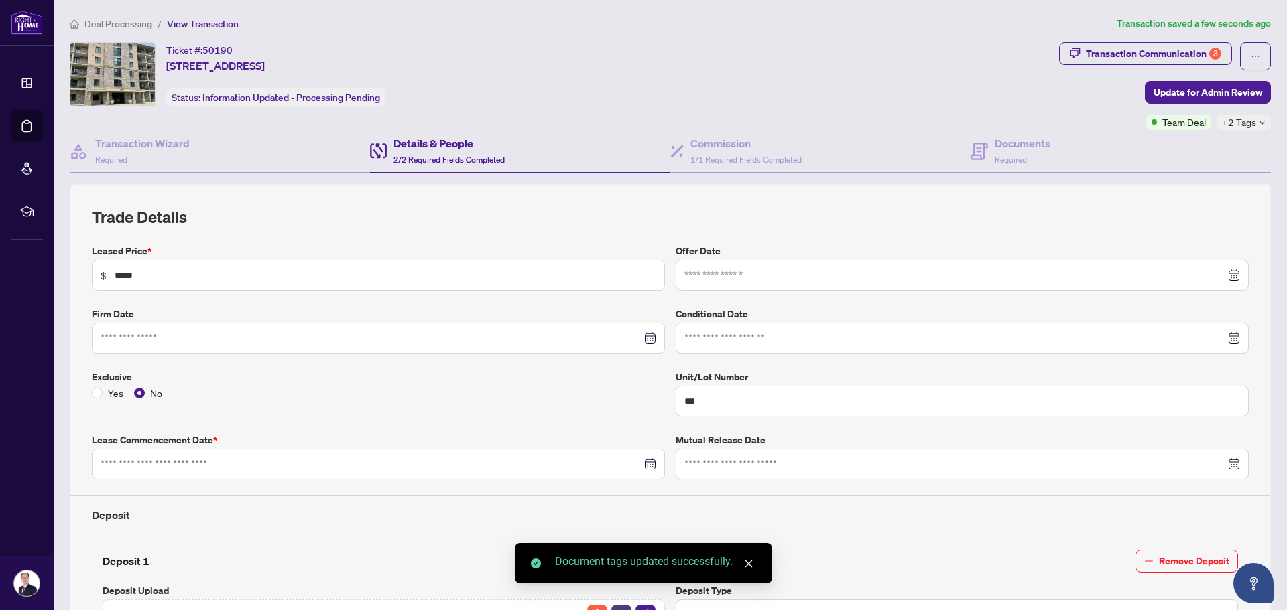
type input "**********"
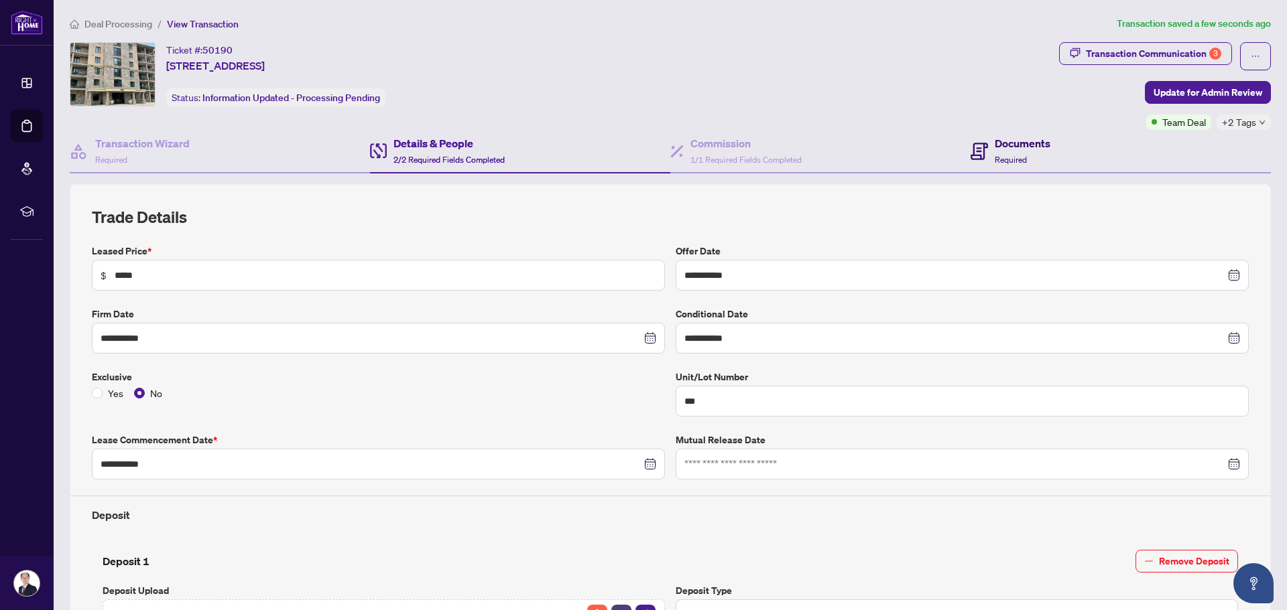
click at [994, 148] on h4 "Documents" at bounding box center [1022, 143] width 56 height 16
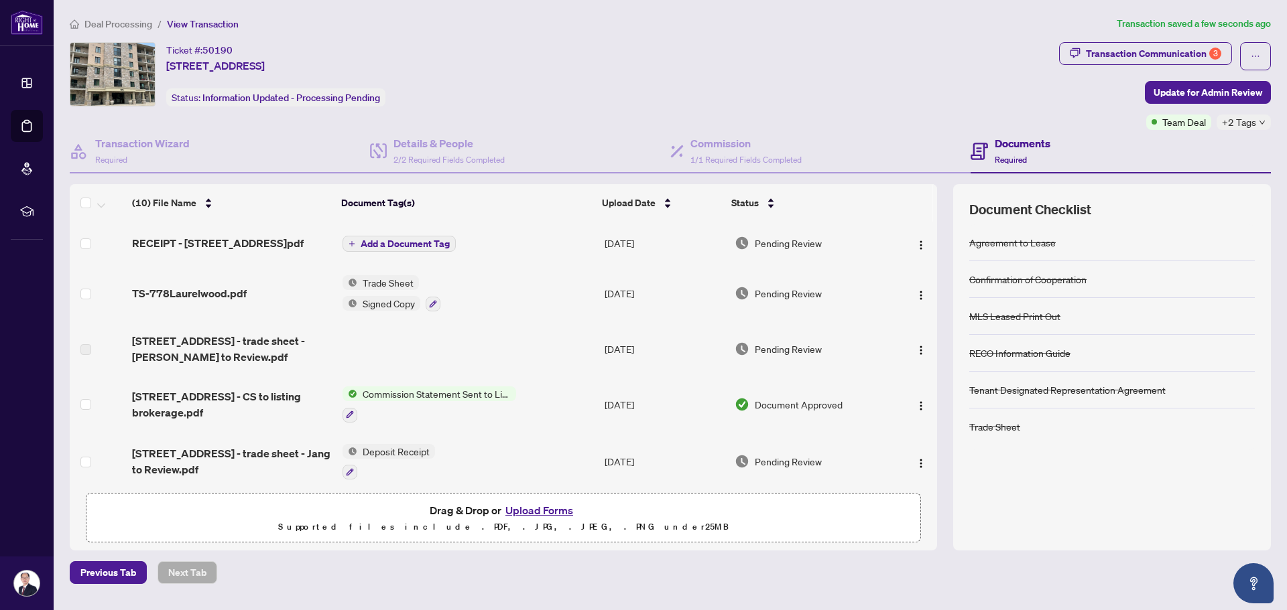
click at [415, 244] on span "Add a Document Tag" at bounding box center [405, 243] width 89 height 9
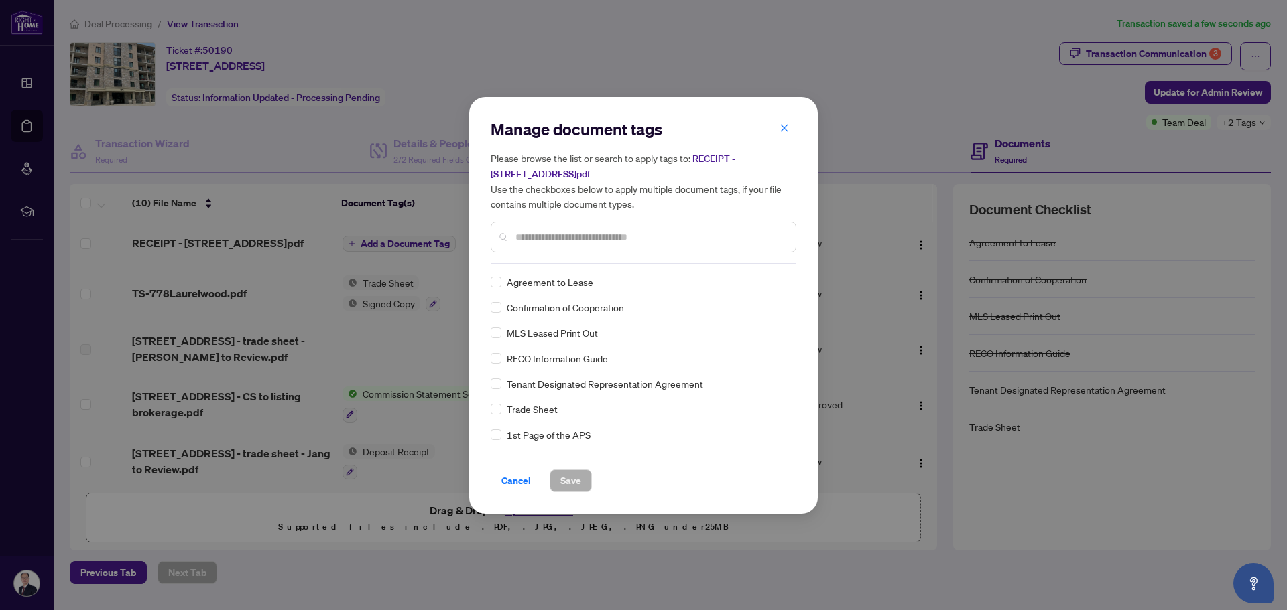
click at [552, 237] on input "text" at bounding box center [649, 237] width 269 height 15
type input "*******"
click at [563, 484] on span "Save" at bounding box center [570, 480] width 21 height 21
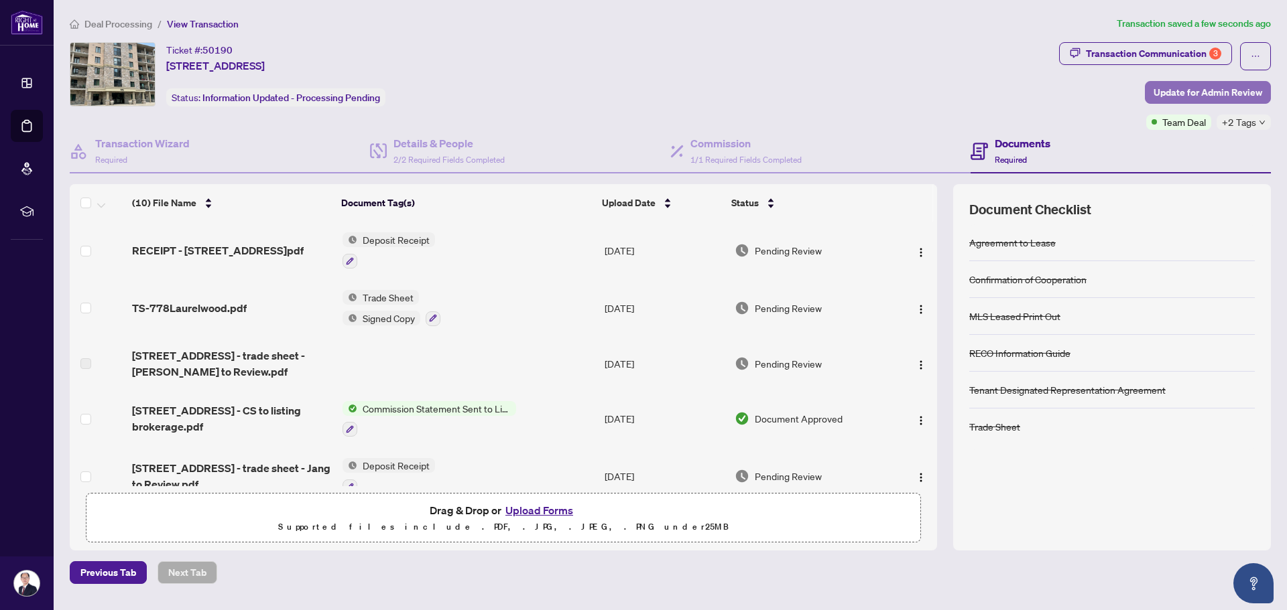
click at [1174, 92] on span "Update for Admin Review" at bounding box center [1207, 92] width 109 height 21
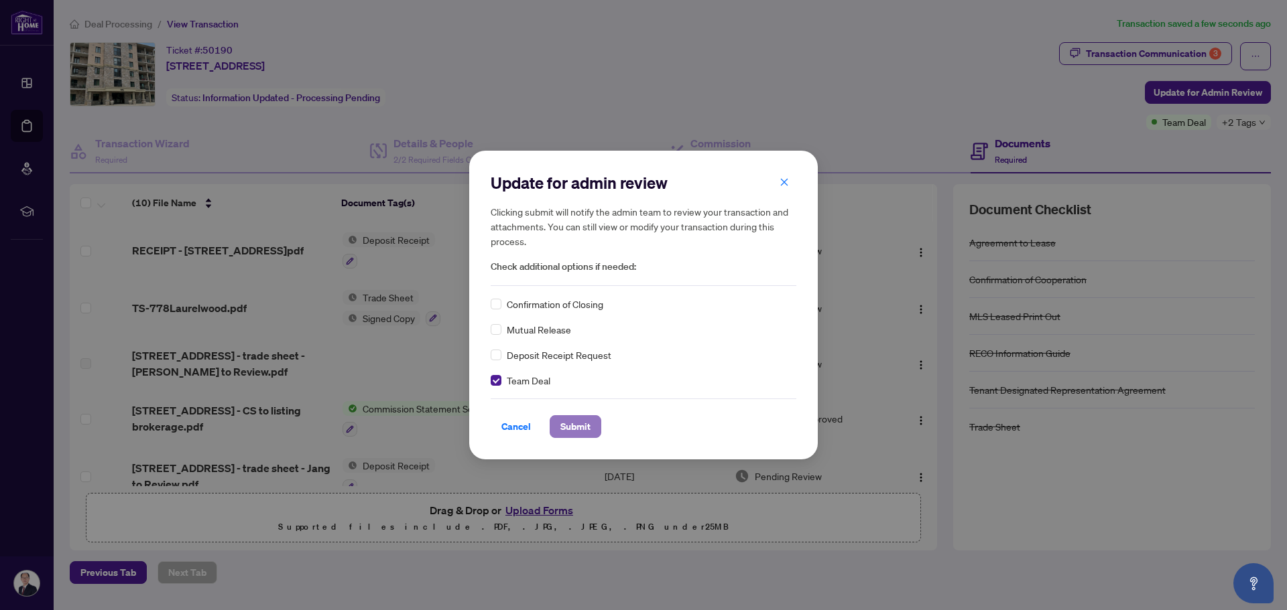
click at [590, 426] on span "Submit" at bounding box center [575, 426] width 30 height 21
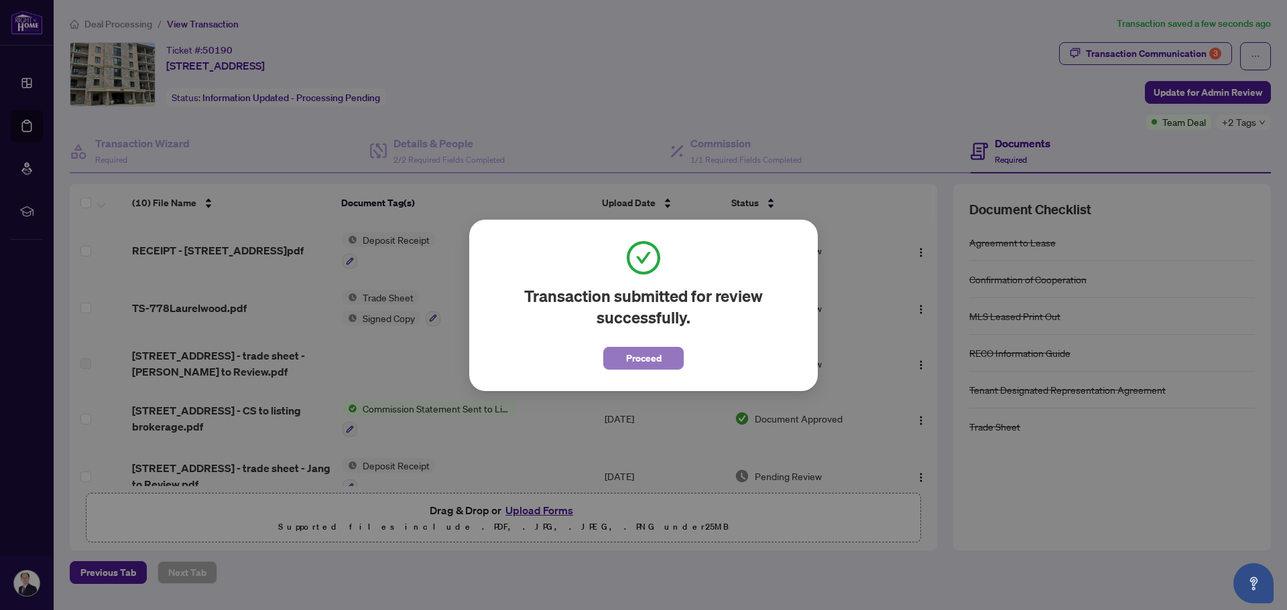
click at [643, 359] on span "Proceed" at bounding box center [644, 358] width 36 height 21
